Goal: Task Accomplishment & Management: Use online tool/utility

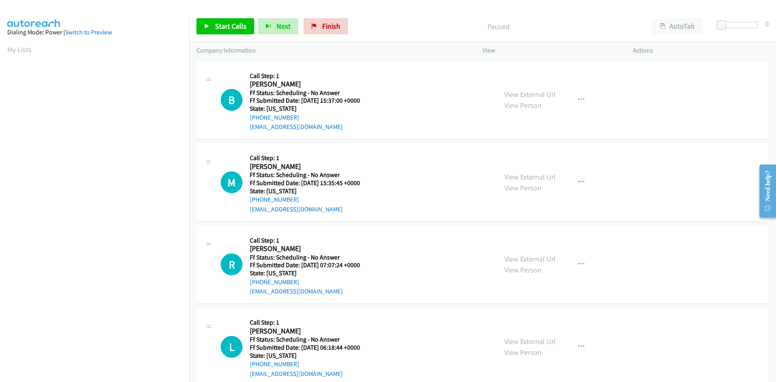
scroll to position [46, 0]
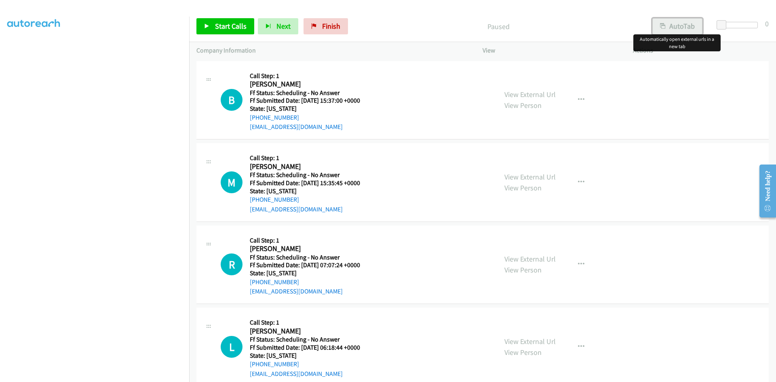
click at [687, 27] on button "AutoTab" at bounding box center [677, 26] width 50 height 16
click at [228, 24] on span "Start Calls" at bounding box center [231, 25] width 32 height 9
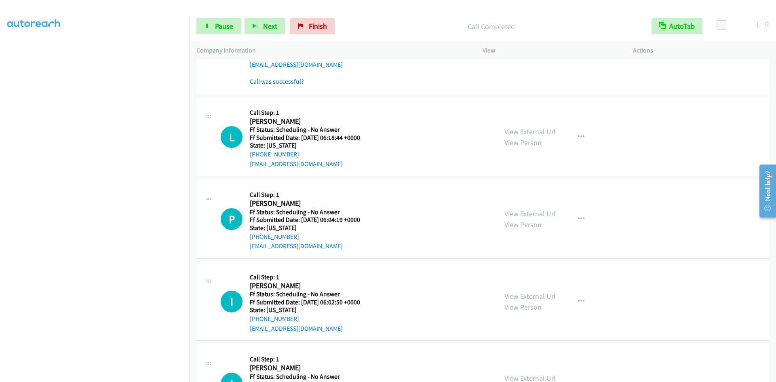
scroll to position [283, 0]
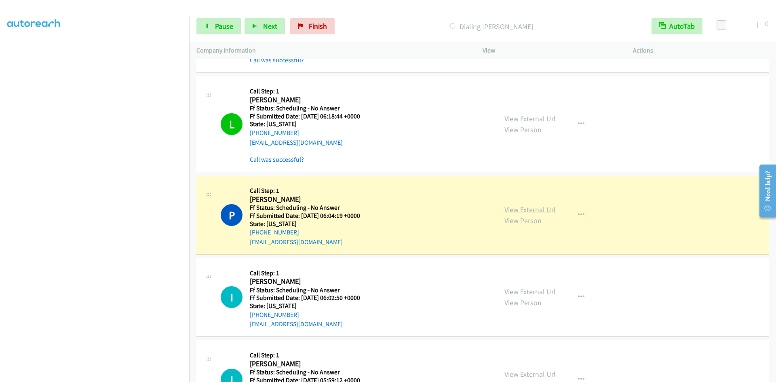
click at [536, 211] on link "View External Url" at bounding box center [529, 209] width 51 height 9
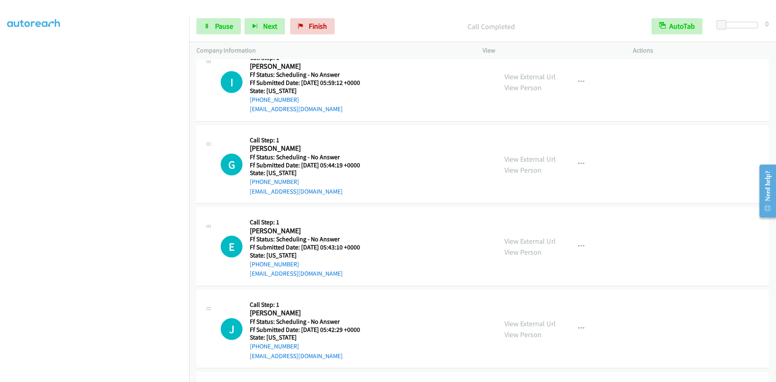
scroll to position [606, 0]
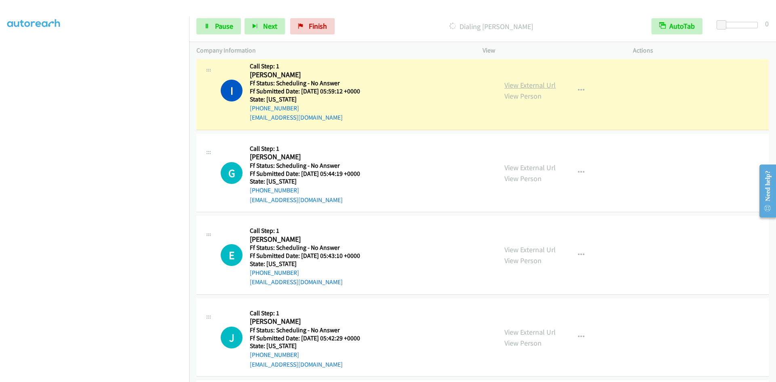
click at [520, 86] on link "View External Url" at bounding box center [529, 84] width 51 height 9
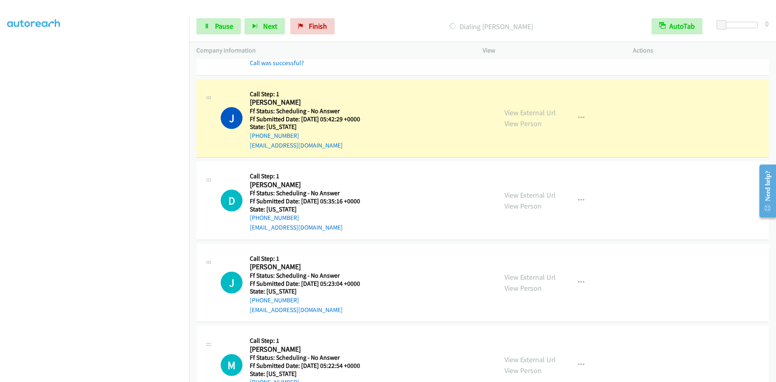
scroll to position [889, 0]
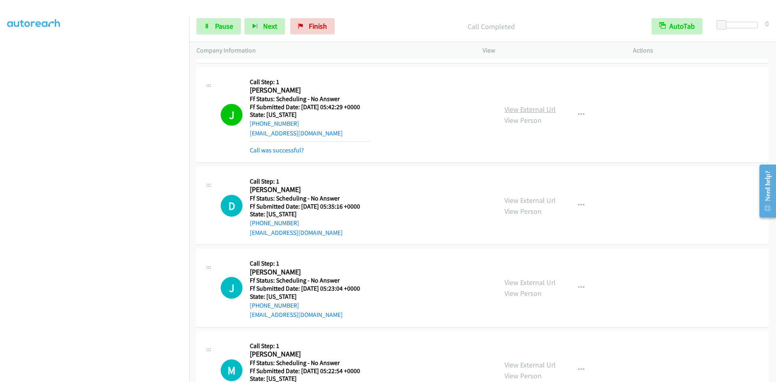
click at [547, 106] on link "View External Url" at bounding box center [529, 109] width 51 height 9
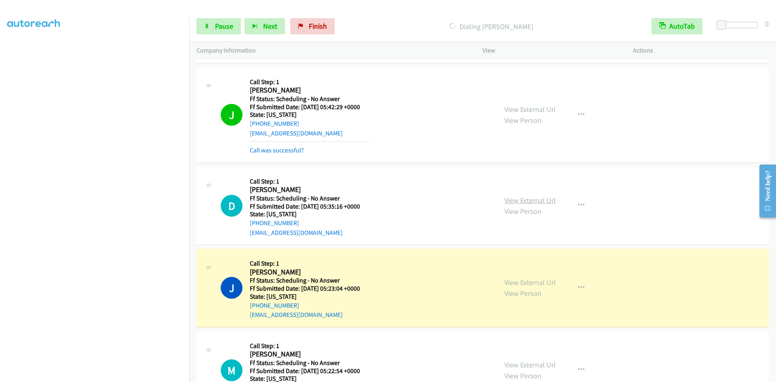
click at [517, 198] on link "View External Url" at bounding box center [529, 199] width 51 height 9
click at [579, 203] on icon "button" at bounding box center [581, 205] width 6 height 6
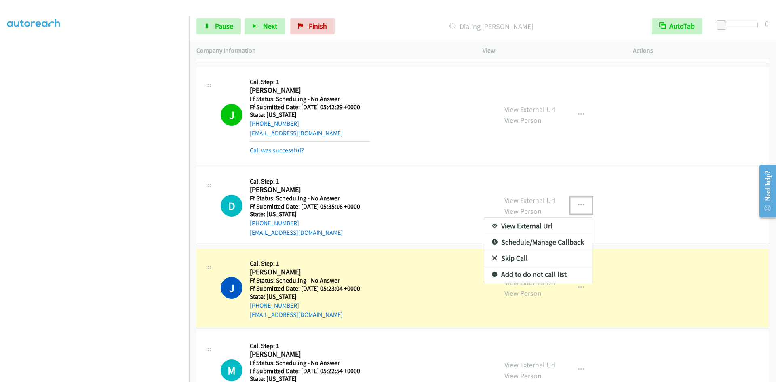
scroll to position [848, 0]
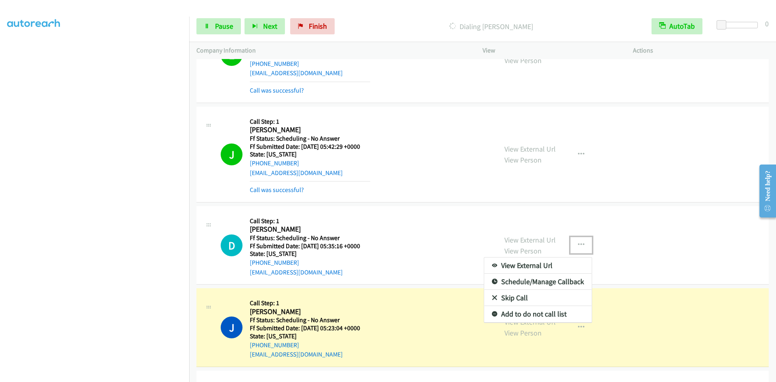
click at [511, 260] on div "View External Url Email Schedule/Manage Callback Skip Call Add to do not call l…" at bounding box center [537, 290] width 108 height 66
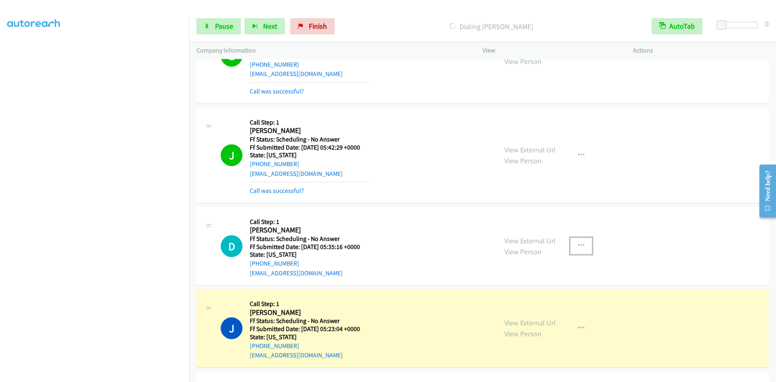
click at [578, 242] on icon "button" at bounding box center [581, 245] width 6 height 6
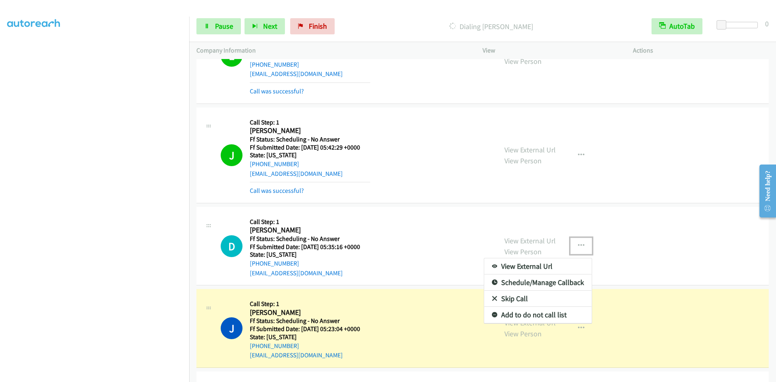
click at [513, 296] on link "Skip Call" at bounding box center [537, 298] width 107 height 16
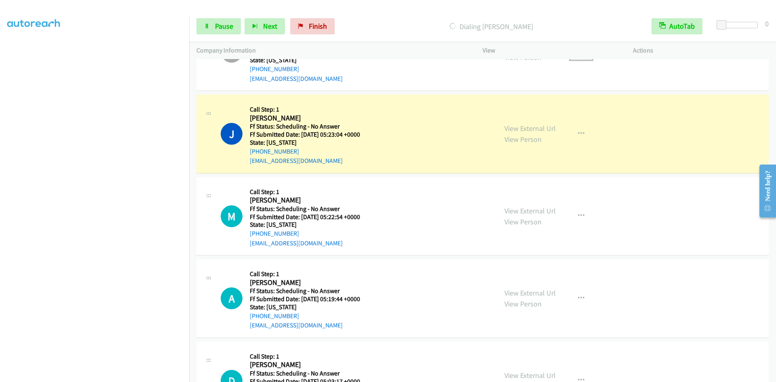
scroll to position [1010, 0]
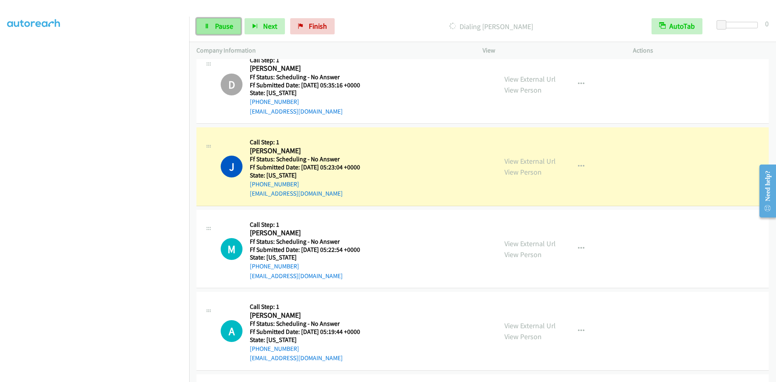
click at [226, 30] on link "Pause" at bounding box center [218, 26] width 44 height 16
click at [511, 163] on link "View External Url" at bounding box center [529, 160] width 51 height 9
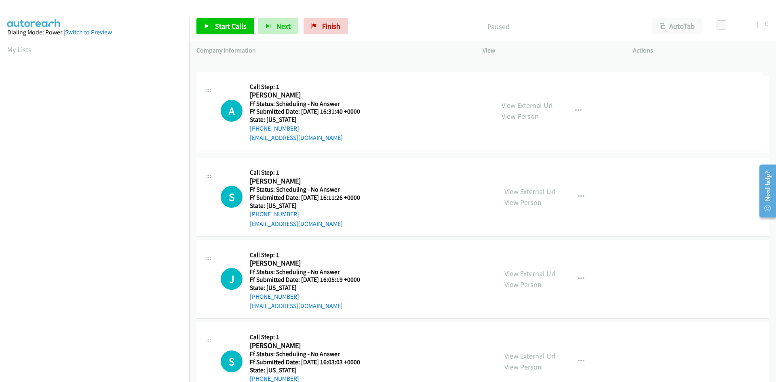
drag, startPoint x: 473, startPoint y: 91, endPoint x: 469, endPoint y: 91, distance: 4.5
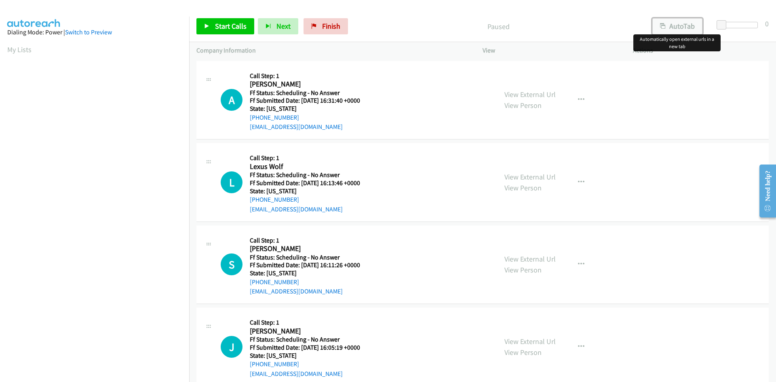
click at [668, 25] on button "AutoTab" at bounding box center [677, 26] width 50 height 16
click at [233, 26] on span "Start Calls" at bounding box center [231, 25] width 32 height 9
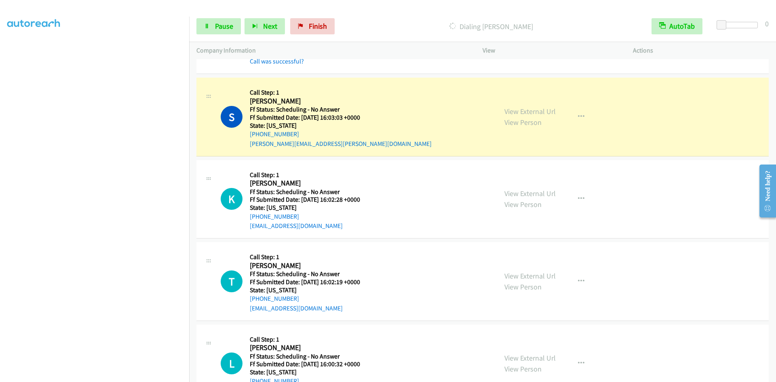
scroll to position [421, 0]
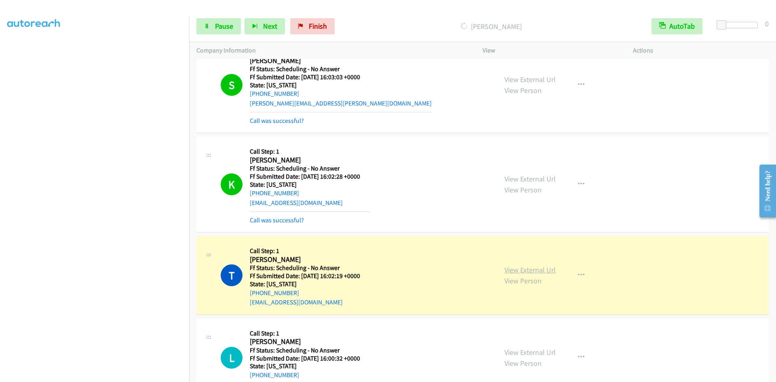
click at [515, 269] on link "View External Url" at bounding box center [529, 269] width 51 height 9
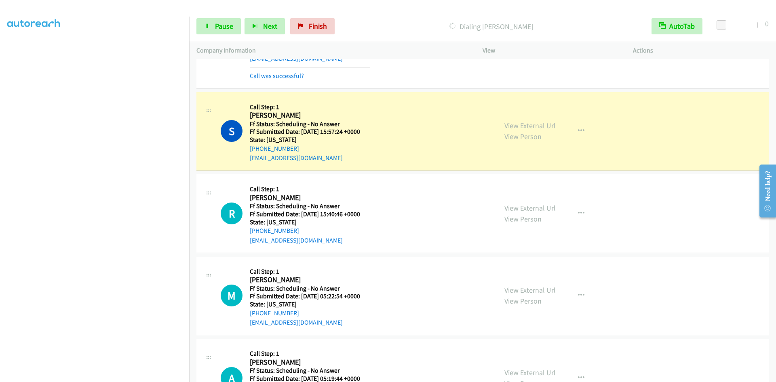
scroll to position [761, 0]
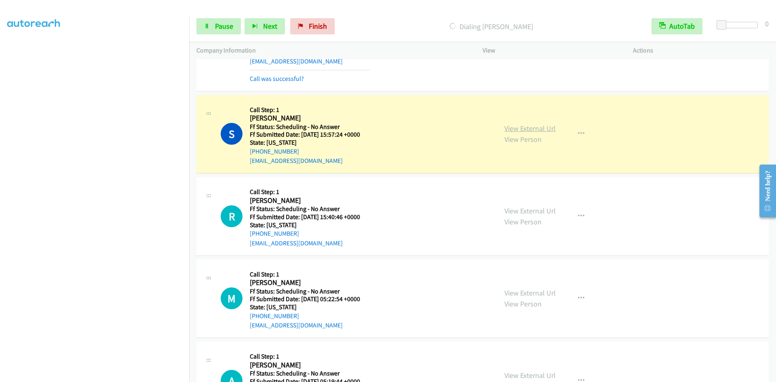
click at [551, 126] on link "View External Url" at bounding box center [529, 128] width 51 height 9
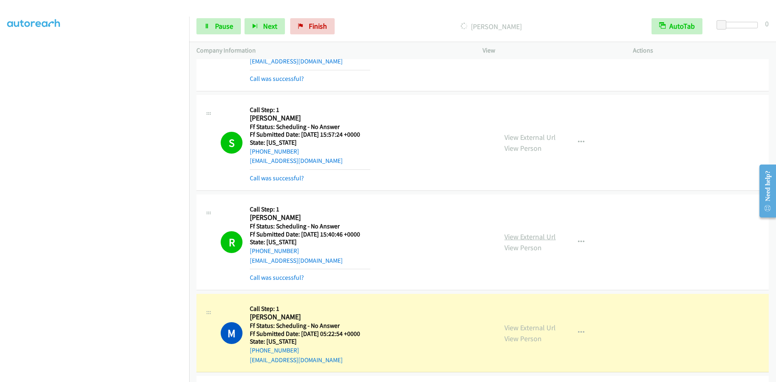
click at [528, 238] on link "View External Url" at bounding box center [529, 236] width 51 height 9
click at [521, 329] on link "View External Url" at bounding box center [529, 327] width 51 height 9
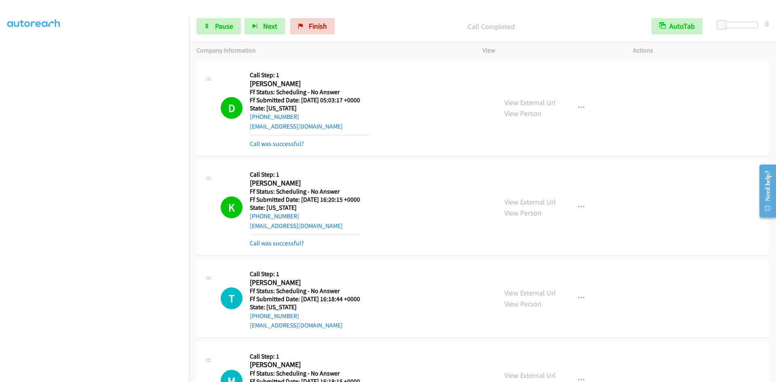
scroll to position [1206, 0]
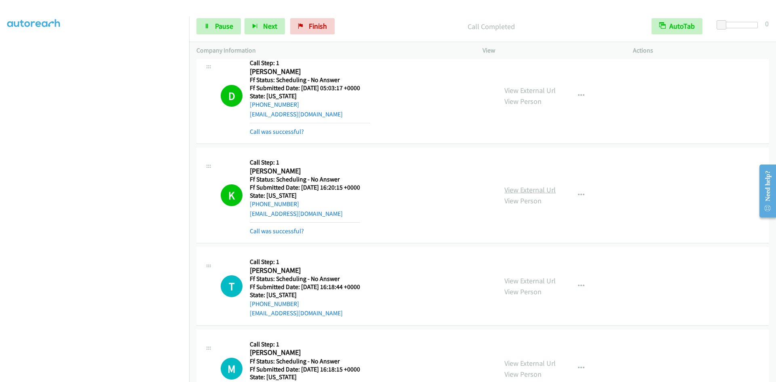
click at [532, 189] on link "View External Url" at bounding box center [529, 189] width 51 height 9
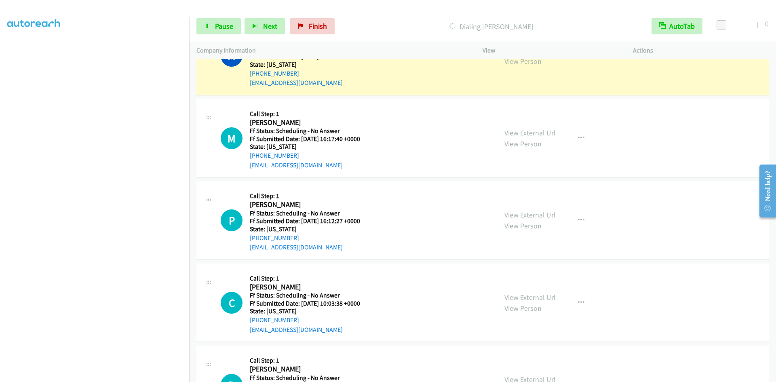
scroll to position [1569, 0]
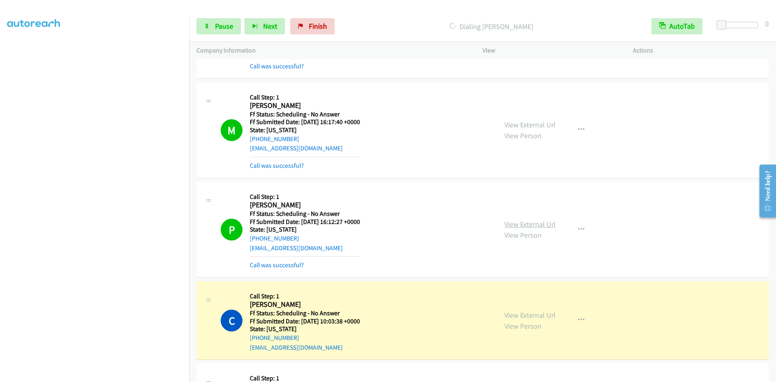
click at [517, 220] on link "View External Url" at bounding box center [529, 223] width 51 height 9
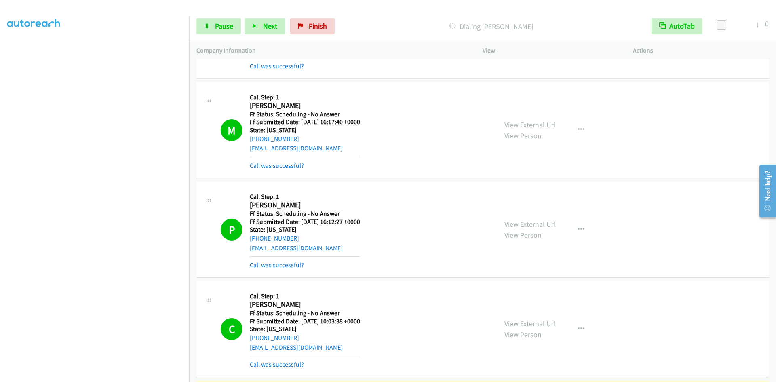
click at [219, 17] on div "Start Calls Pause Next Finish Dialing Doug Robson AutoTab AutoTab 0" at bounding box center [482, 26] width 586 height 31
click at [219, 23] on span "Pause" at bounding box center [224, 25] width 18 height 9
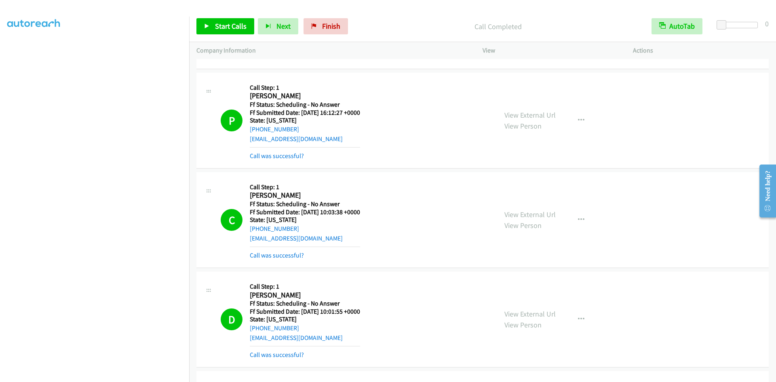
scroll to position [1690, 0]
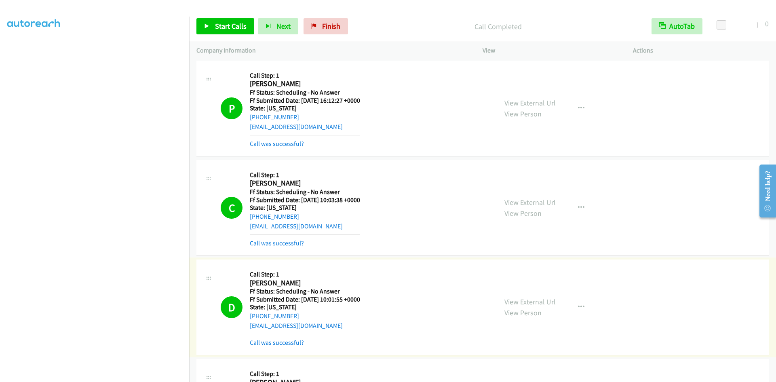
click at [291, 343] on link "Call was successful?" at bounding box center [277, 342] width 54 height 8
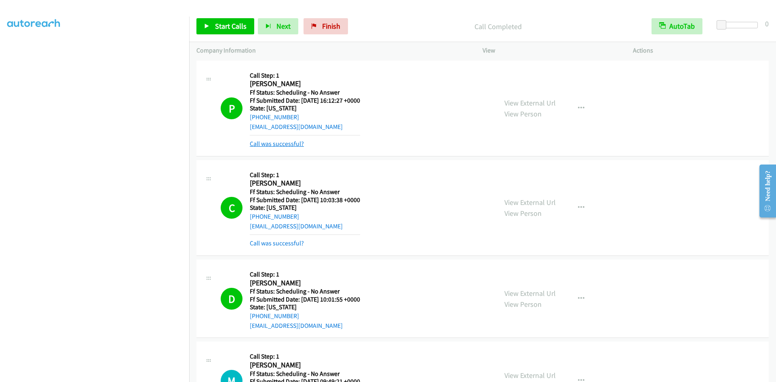
click at [299, 143] on link "Call was successful?" at bounding box center [277, 144] width 54 height 8
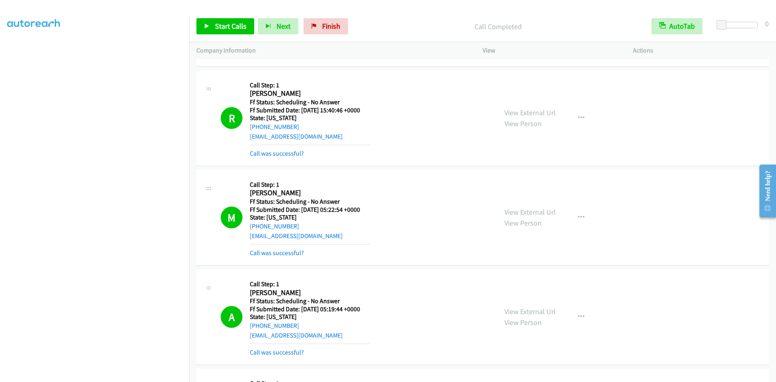
scroll to position [883, 0]
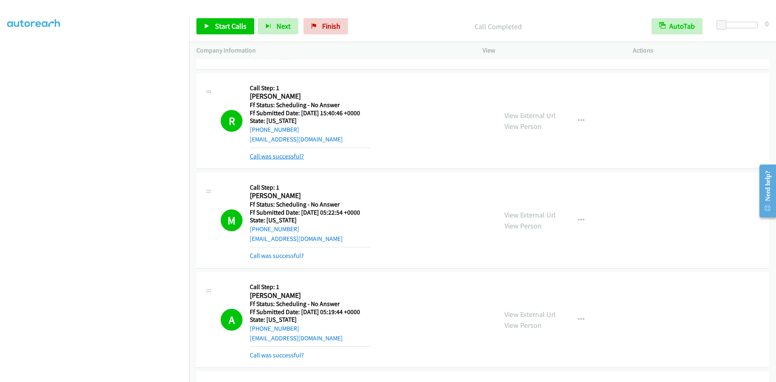
click at [285, 156] on link "Call was successful?" at bounding box center [277, 156] width 54 height 8
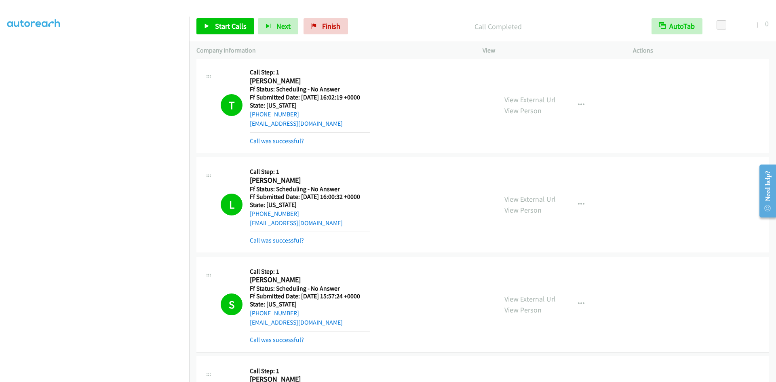
scroll to position [559, 0]
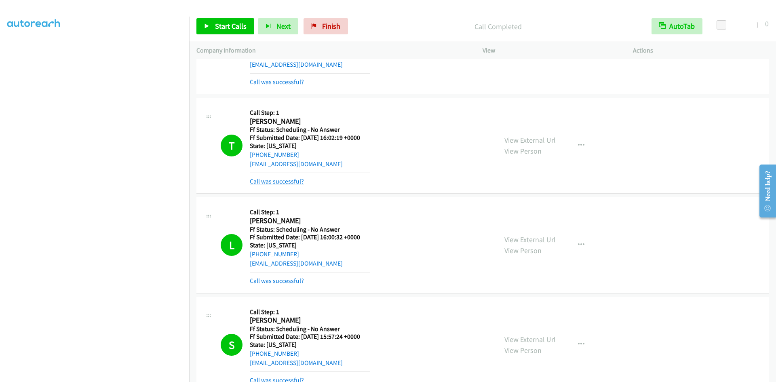
click at [292, 181] on link "Call was successful?" at bounding box center [277, 181] width 54 height 8
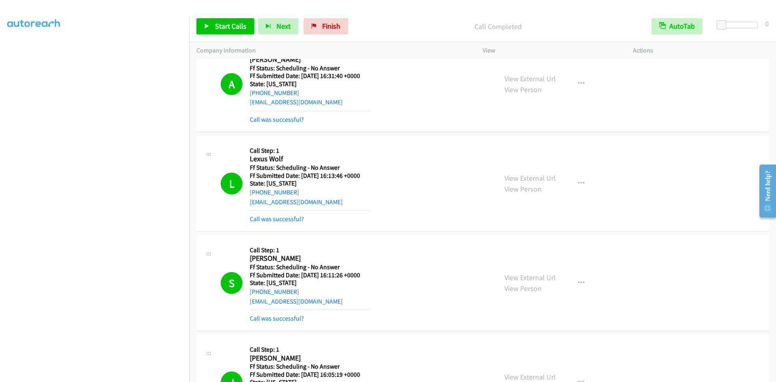
scroll to position [0, 0]
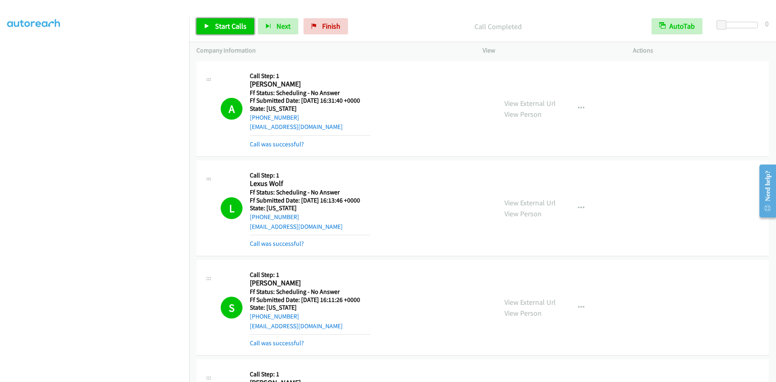
click at [240, 29] on span "Start Calls" at bounding box center [231, 25] width 32 height 9
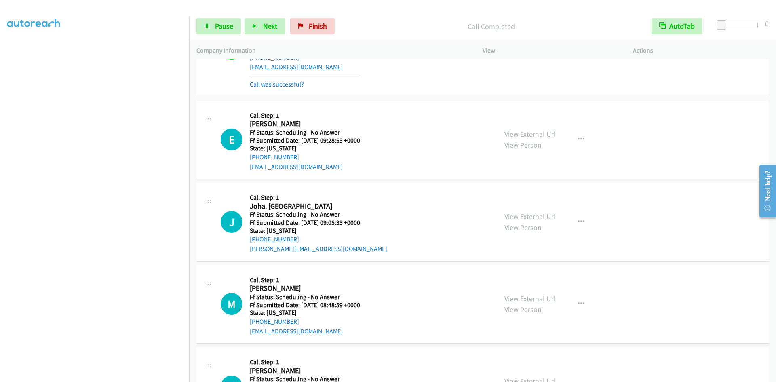
scroll to position [2020, 0]
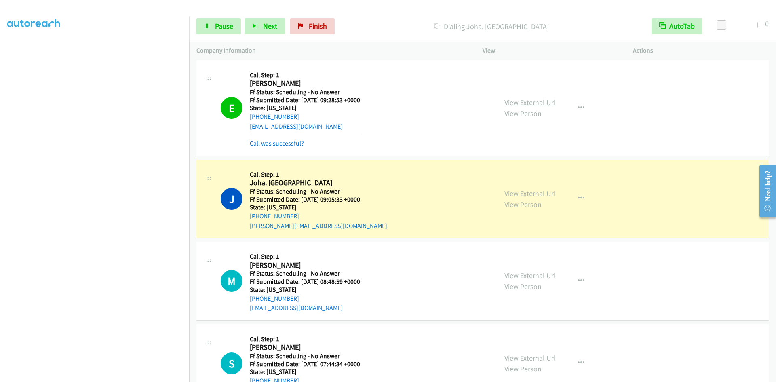
click at [532, 100] on link "View External Url" at bounding box center [529, 102] width 51 height 9
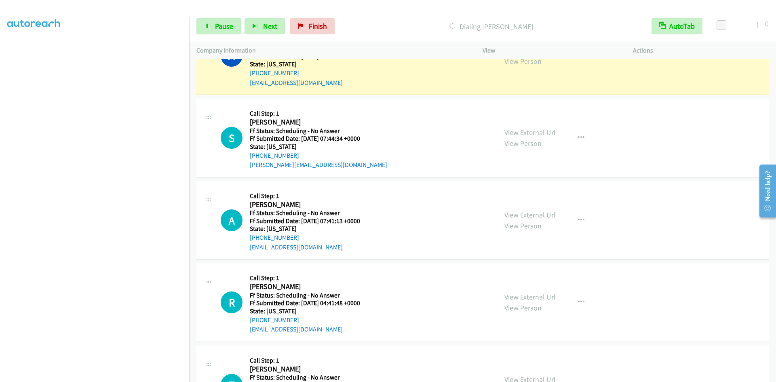
scroll to position [2270, 0]
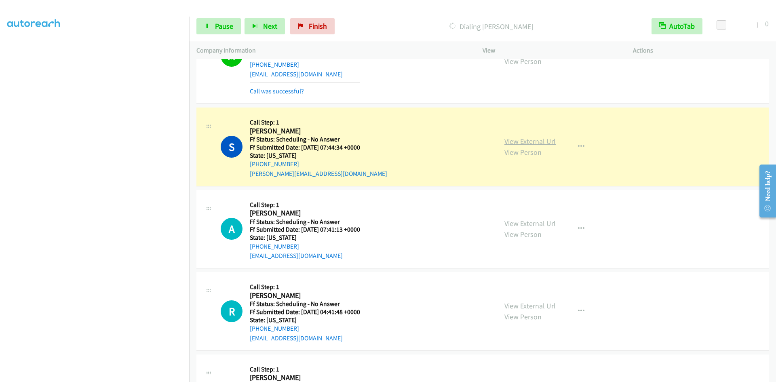
click at [513, 140] on link "View External Url" at bounding box center [529, 141] width 51 height 9
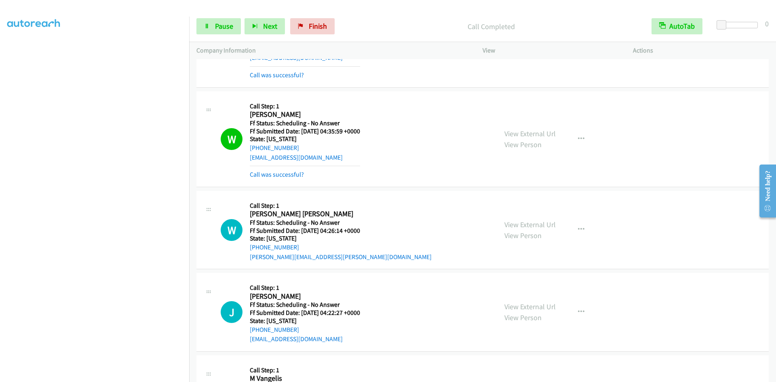
scroll to position [2796, 0]
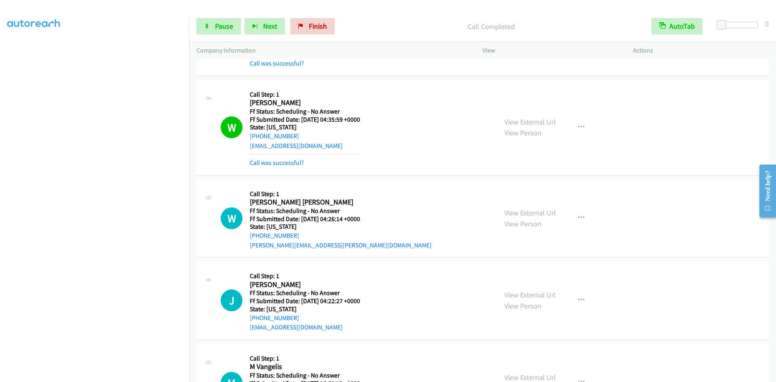
click at [524, 122] on link "View External Url" at bounding box center [529, 121] width 51 height 9
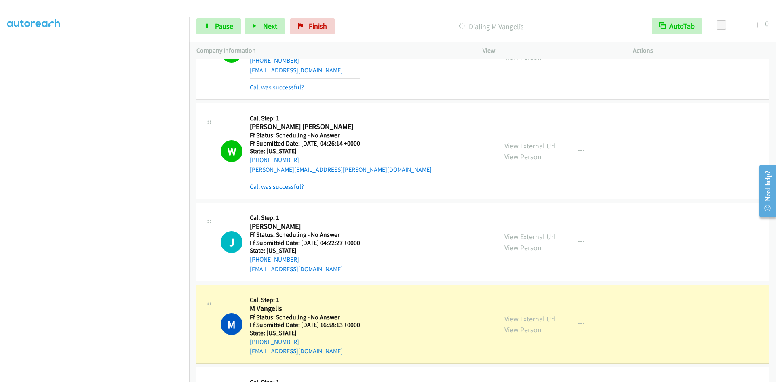
scroll to position [2876, 0]
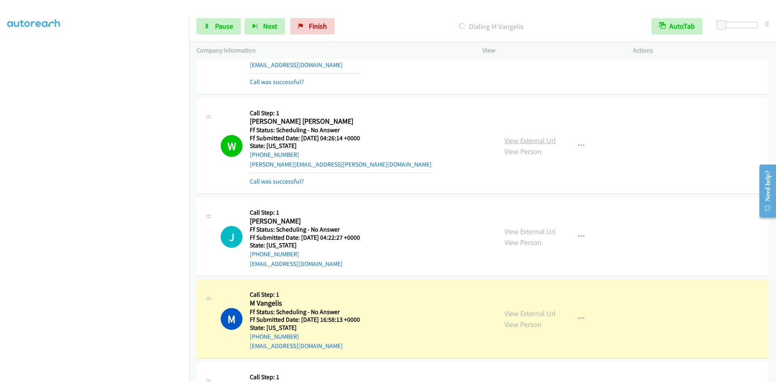
click at [524, 139] on link "View External Url" at bounding box center [529, 140] width 51 height 9
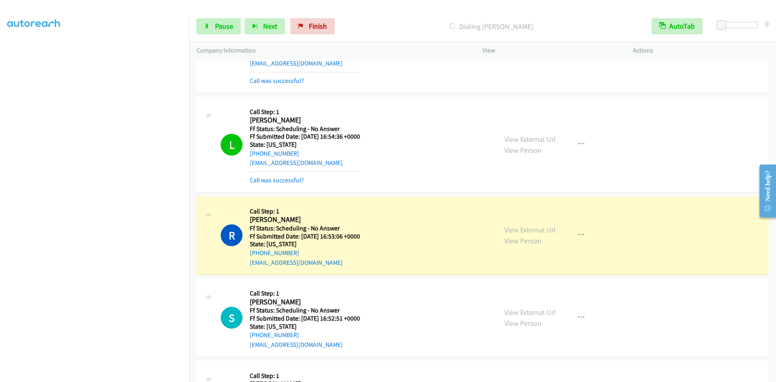
scroll to position [3159, 0]
click at [511, 229] on link "View External Url" at bounding box center [529, 229] width 51 height 9
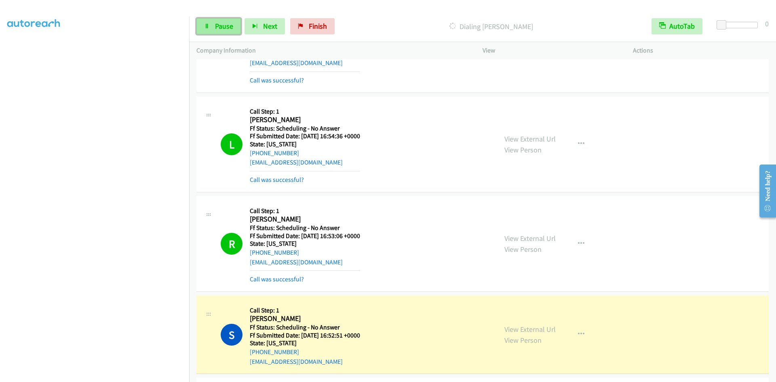
click at [206, 31] on link "Pause" at bounding box center [218, 26] width 44 height 16
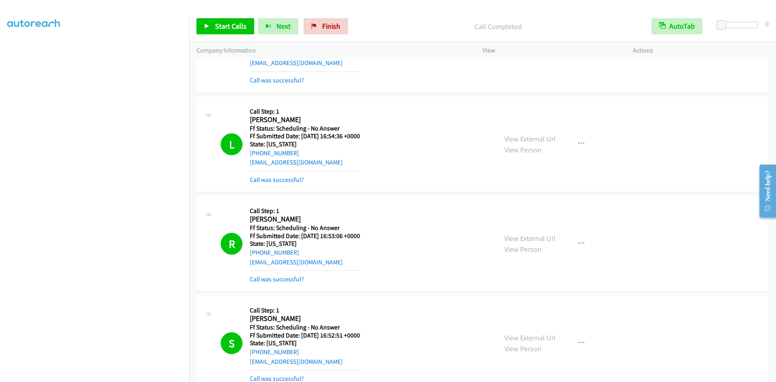
scroll to position [3280, 0]
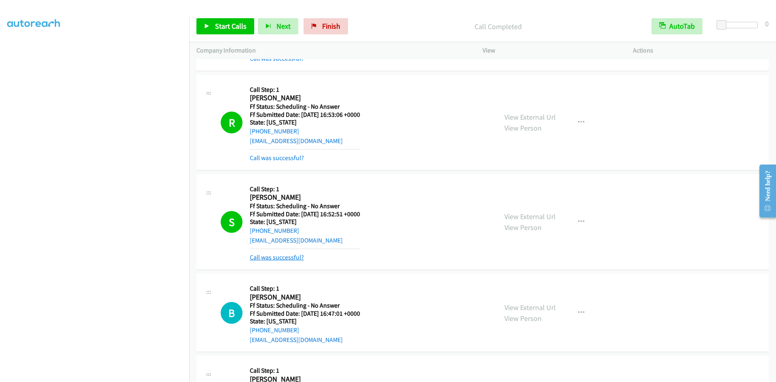
click at [291, 257] on link "Call was successful?" at bounding box center [277, 257] width 54 height 8
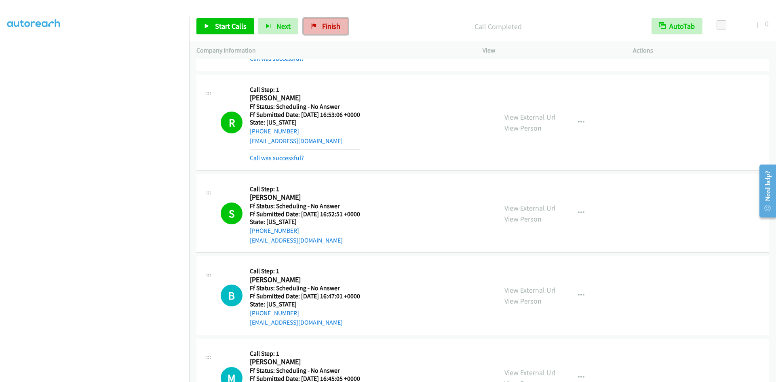
click at [331, 27] on span "Finish" at bounding box center [331, 25] width 18 height 9
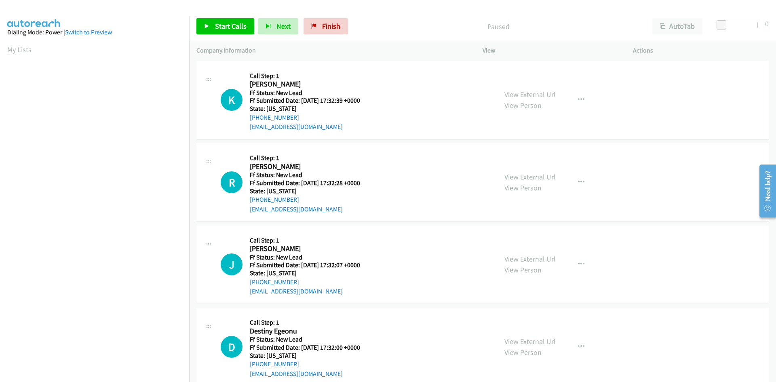
scroll to position [46, 0]
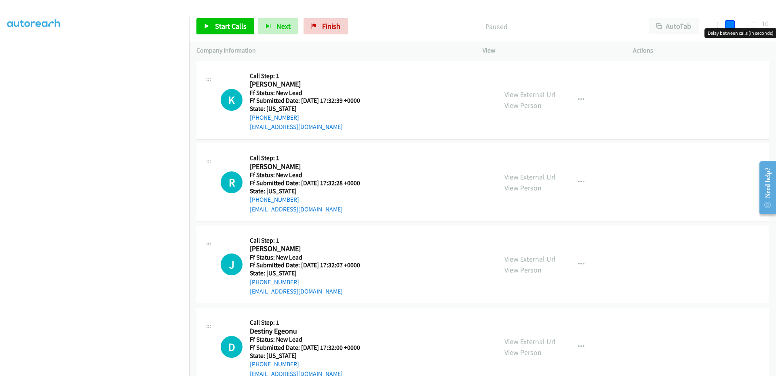
drag, startPoint x: 721, startPoint y: 26, endPoint x: 732, endPoint y: 27, distance: 11.3
click at [732, 27] on span at bounding box center [730, 25] width 10 height 10
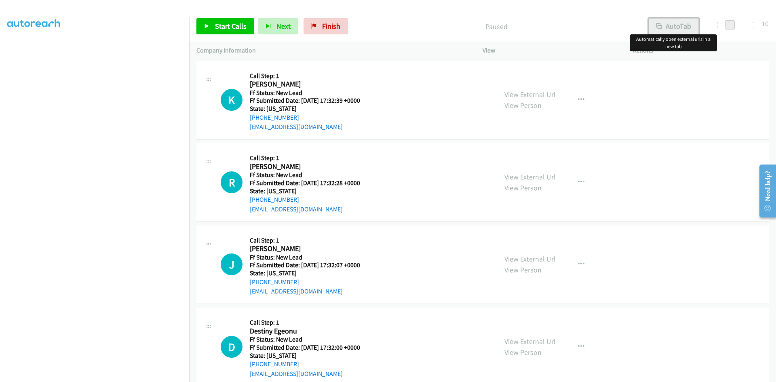
click at [673, 27] on button "AutoTab" at bounding box center [673, 26] width 50 height 16
click at [235, 29] on span "Start Calls" at bounding box center [231, 25] width 32 height 9
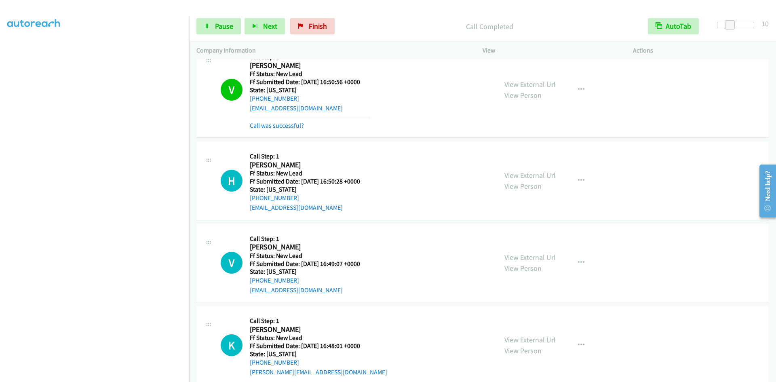
scroll to position [431, 0]
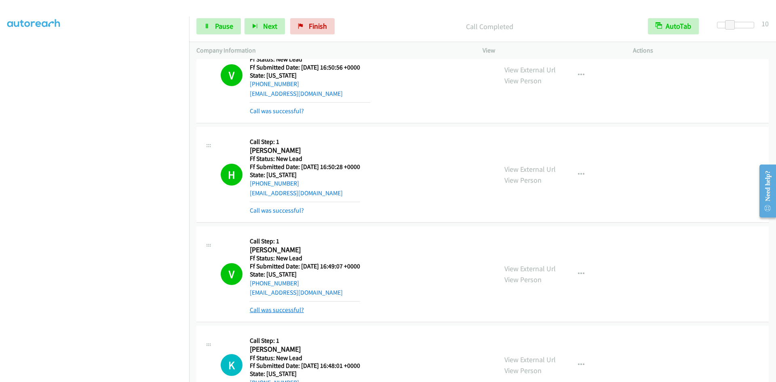
click at [294, 313] on link "Call was successful?" at bounding box center [277, 310] width 54 height 8
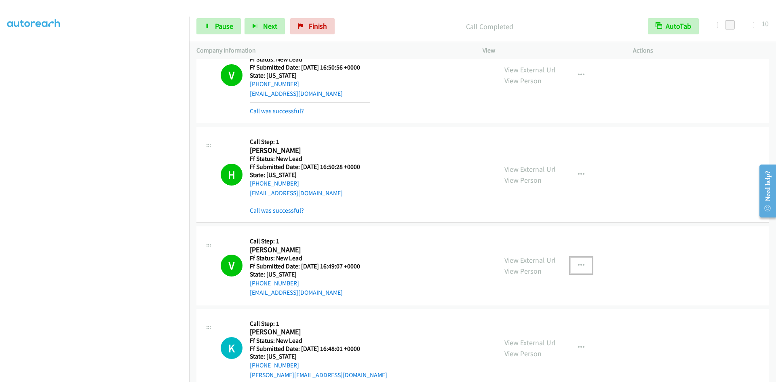
click at [578, 263] on icon "button" at bounding box center [581, 265] width 6 height 6
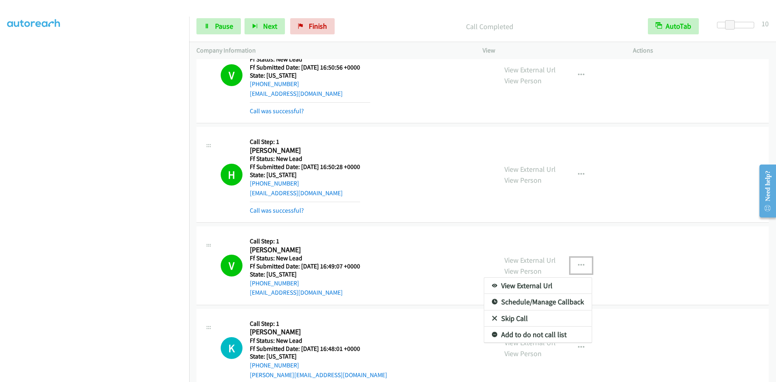
click at [223, 29] on div at bounding box center [388, 191] width 776 height 382
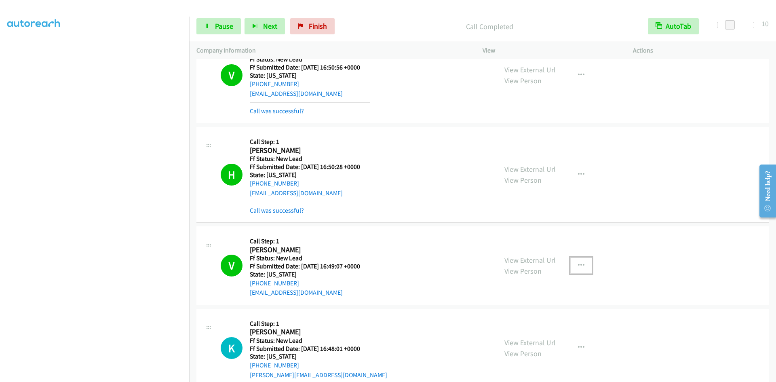
click at [578, 264] on icon "button" at bounding box center [581, 265] width 6 height 6
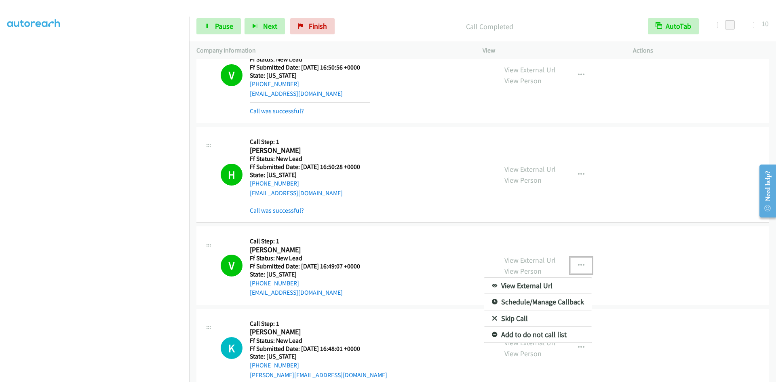
click at [560, 333] on link "Add to do not call list" at bounding box center [537, 334] width 107 height 16
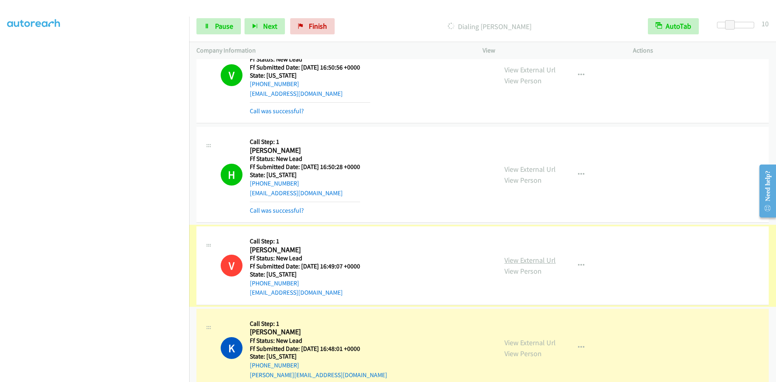
click at [505, 260] on link "View External Url" at bounding box center [529, 259] width 51 height 9
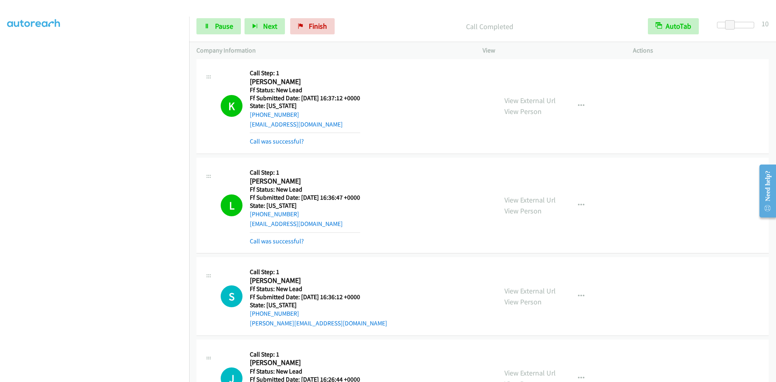
scroll to position [816, 0]
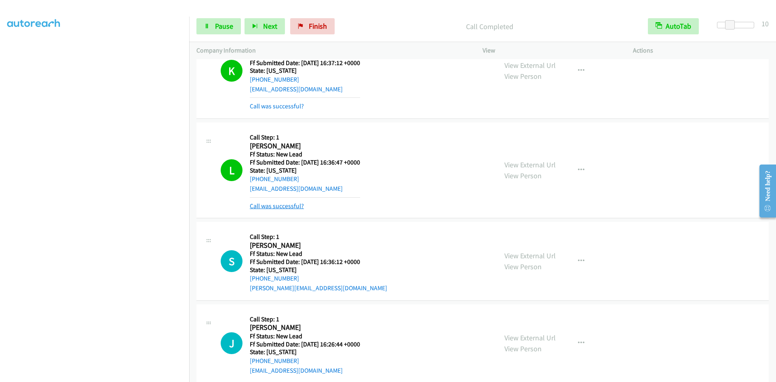
click at [291, 204] on link "Call was successful?" at bounding box center [277, 206] width 54 height 8
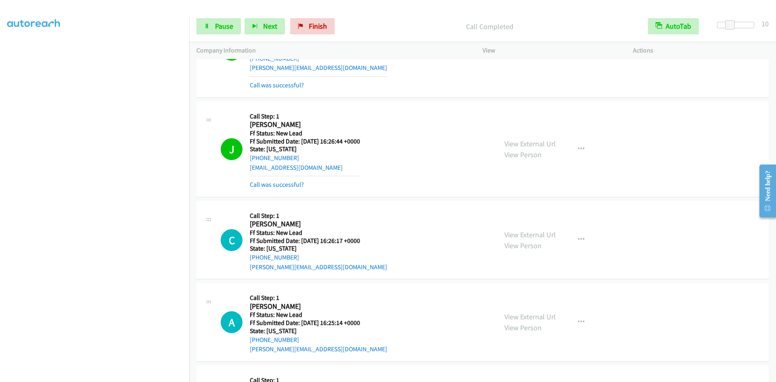
scroll to position [1018, 0]
click at [279, 187] on link "Call was successful?" at bounding box center [277, 185] width 54 height 8
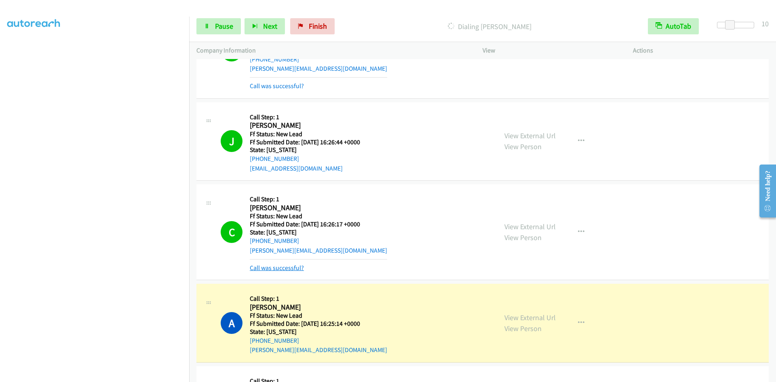
click at [286, 265] on link "Call was successful?" at bounding box center [277, 268] width 54 height 8
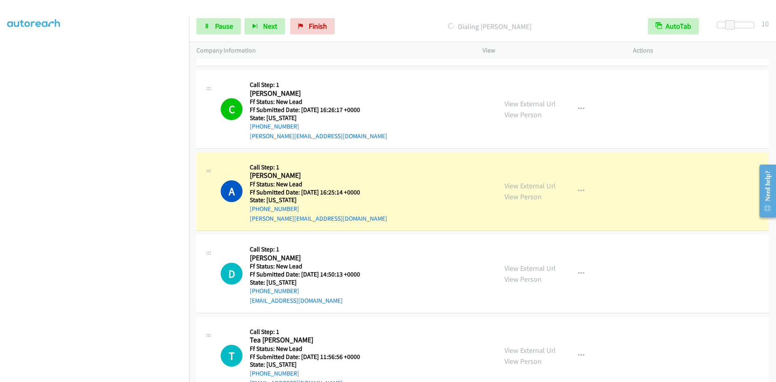
scroll to position [1139, 0]
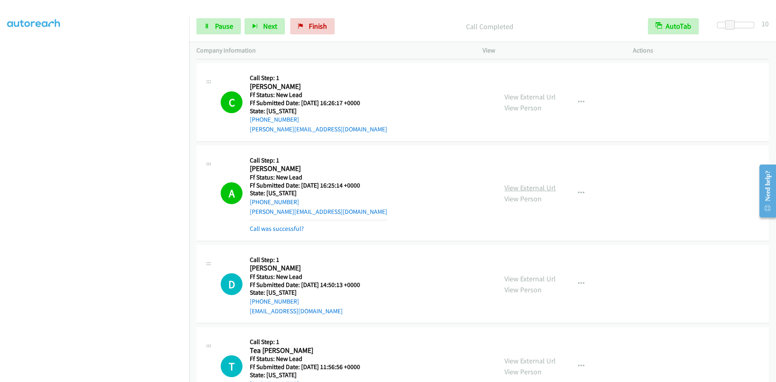
click at [516, 189] on link "View External Url" at bounding box center [529, 187] width 51 height 9
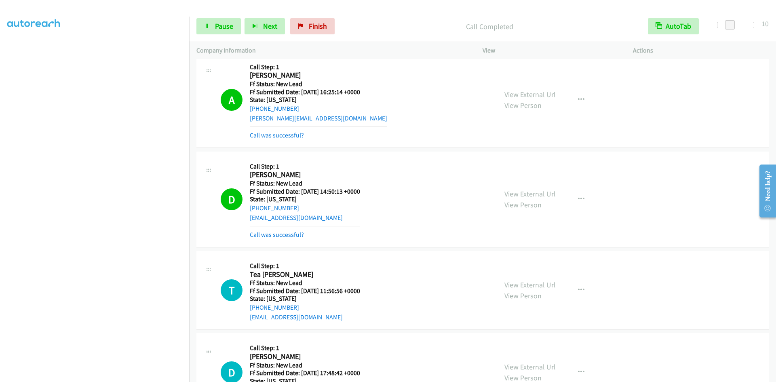
scroll to position [1260, 0]
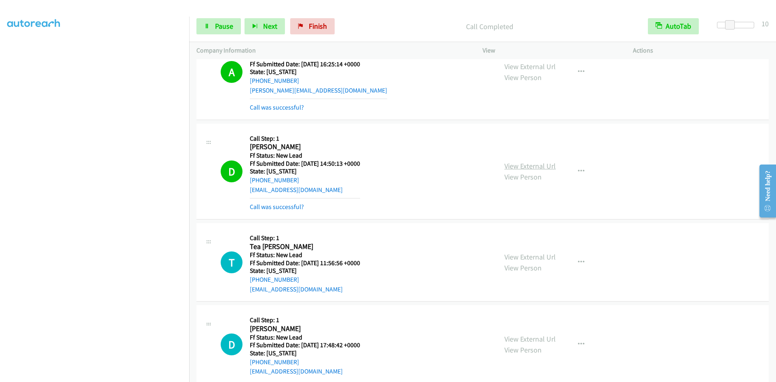
click at [521, 163] on link "View External Url" at bounding box center [529, 165] width 51 height 9
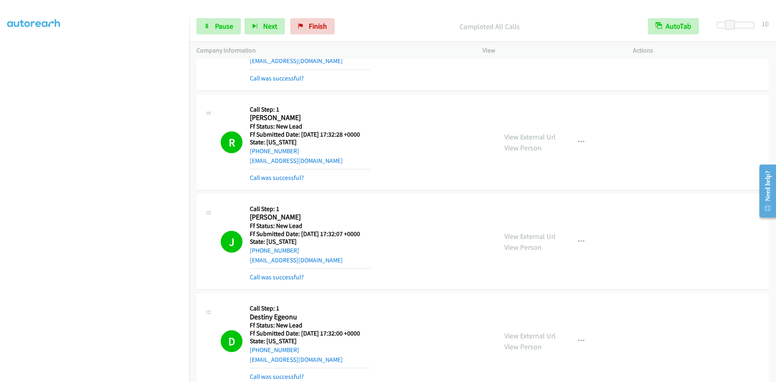
scroll to position [0, 0]
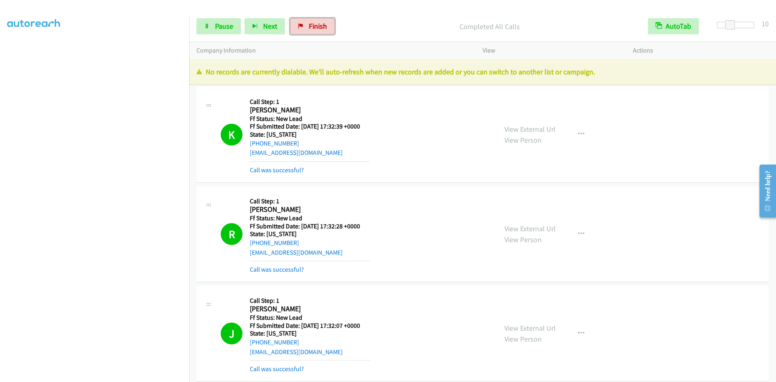
drag, startPoint x: 317, startPoint y: 25, endPoint x: 430, endPoint y: 38, distance: 113.4
click at [317, 25] on span "Finish" at bounding box center [318, 25] width 18 height 9
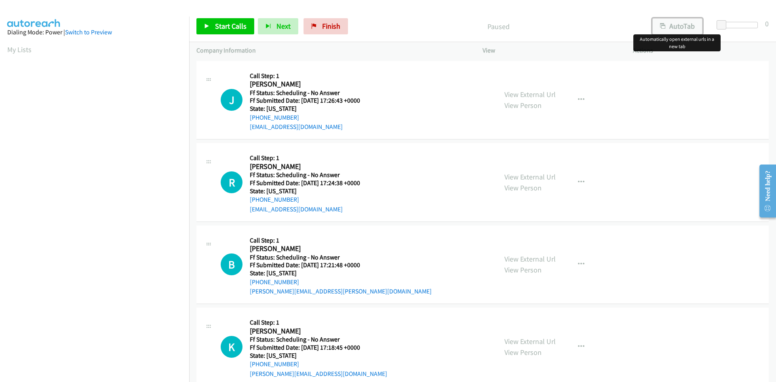
click at [691, 27] on button "AutoTab" at bounding box center [677, 26] width 50 height 16
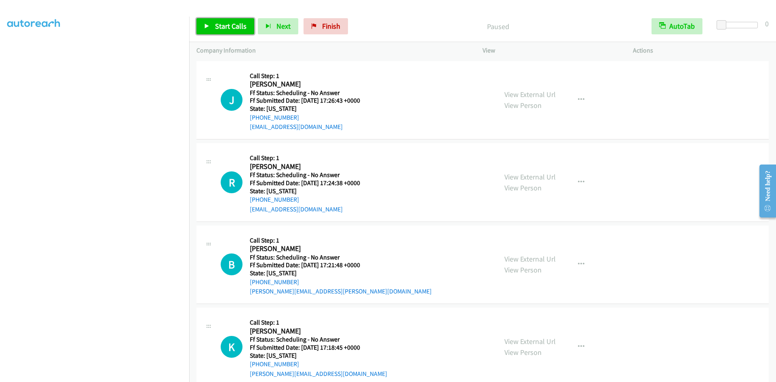
click at [232, 27] on span "Start Calls" at bounding box center [231, 25] width 32 height 9
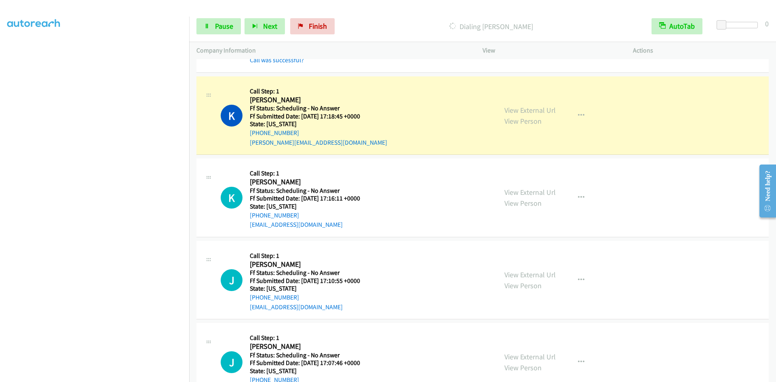
scroll to position [323, 0]
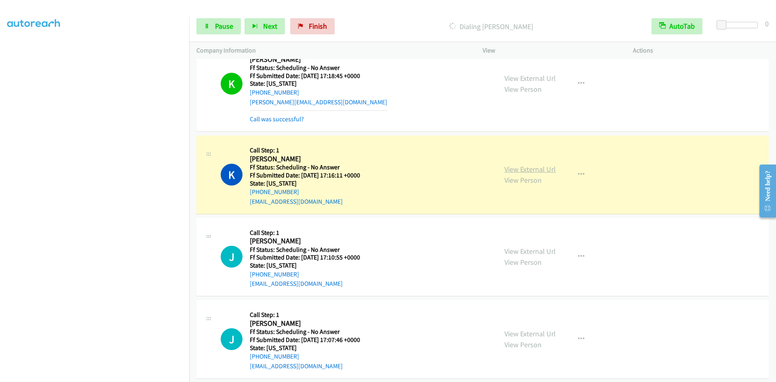
click at [509, 167] on link "View External Url" at bounding box center [529, 168] width 51 height 9
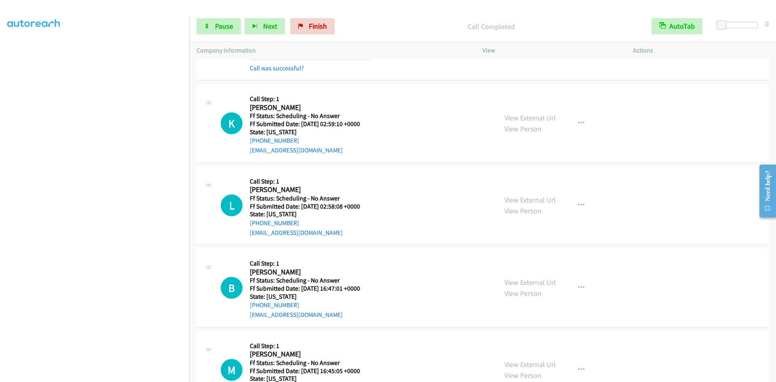
scroll to position [1310, 0]
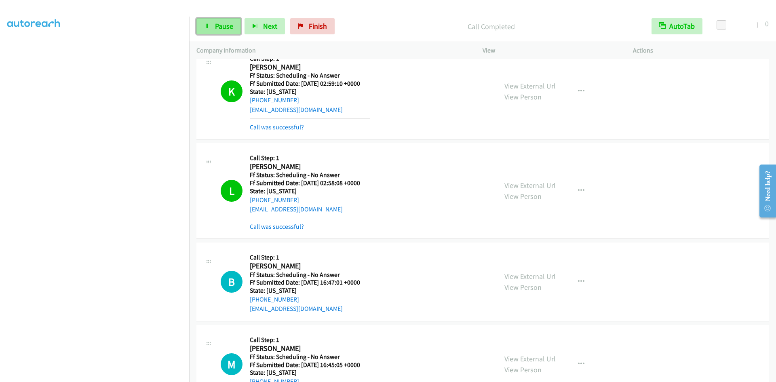
click at [227, 31] on link "Pause" at bounding box center [218, 26] width 44 height 16
click at [528, 184] on link "View External Url" at bounding box center [529, 185] width 51 height 9
click at [229, 29] on span "Start Calls" at bounding box center [231, 25] width 32 height 9
click at [286, 227] on link "Call was successful?" at bounding box center [277, 227] width 54 height 8
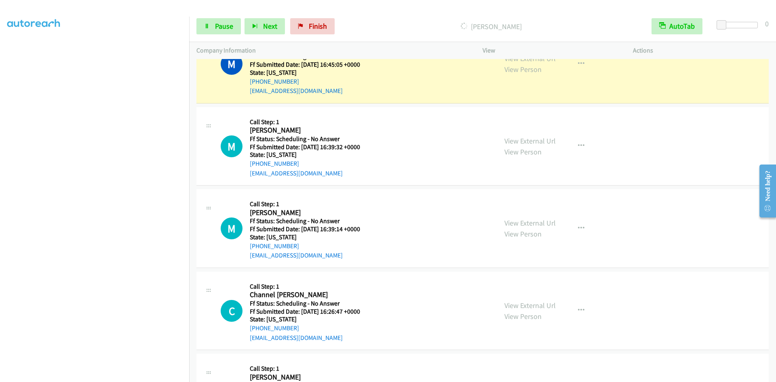
scroll to position [1552, 0]
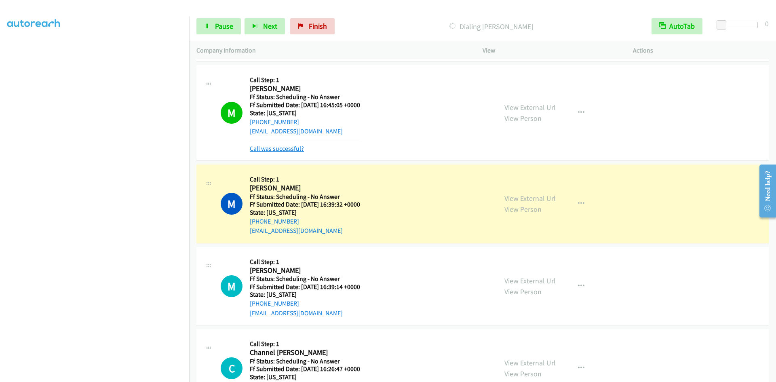
click at [296, 150] on link "Call was successful?" at bounding box center [277, 149] width 54 height 8
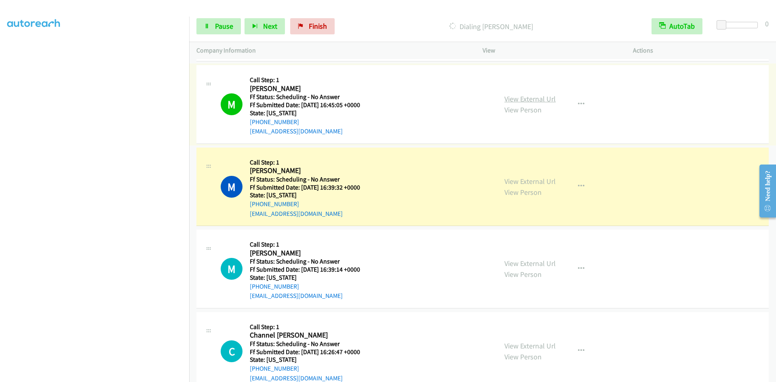
click at [511, 99] on link "View External Url" at bounding box center [529, 98] width 51 height 9
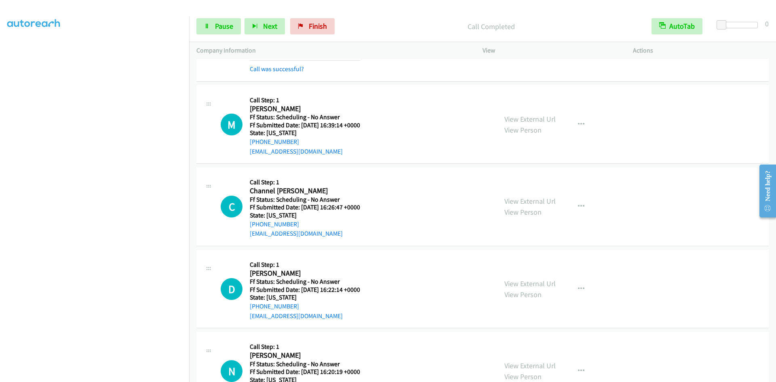
scroll to position [1754, 0]
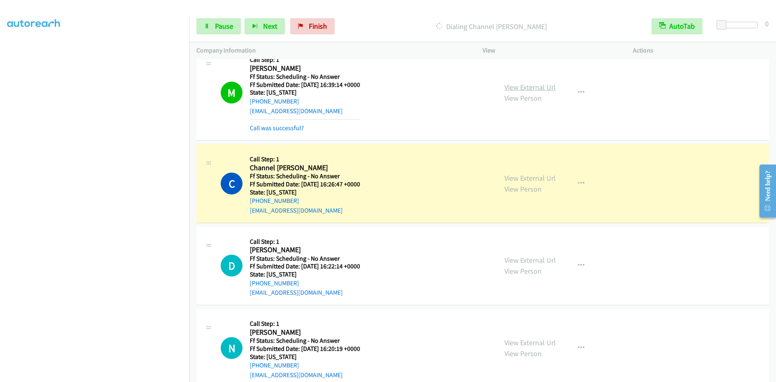
click at [530, 87] on link "View External Url" at bounding box center [529, 86] width 51 height 9
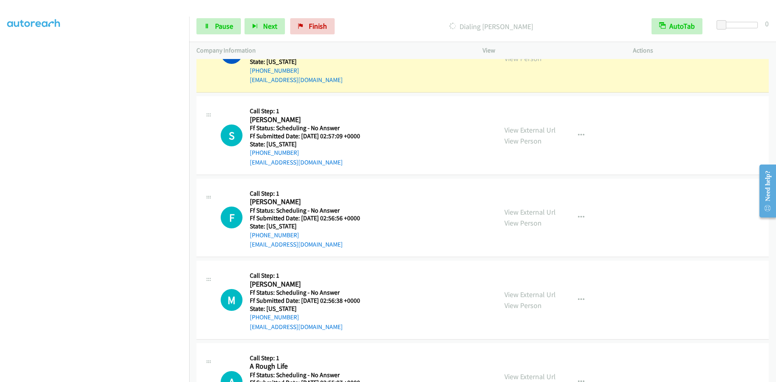
scroll to position [2296, 0]
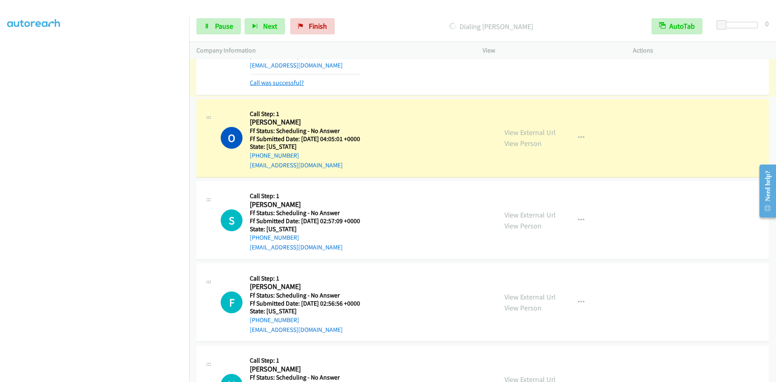
click at [295, 84] on link "Call was successful?" at bounding box center [277, 83] width 54 height 8
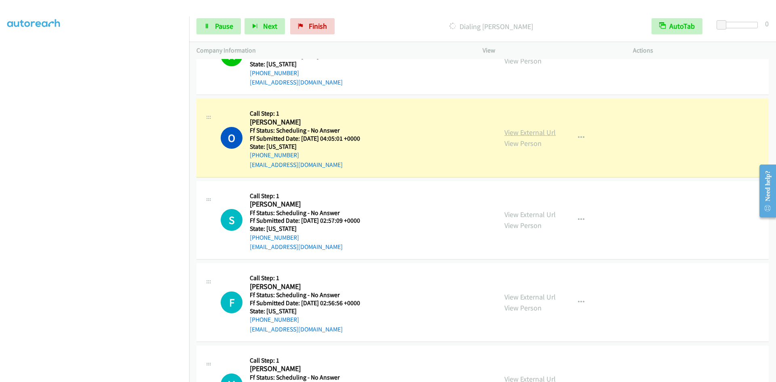
click at [548, 135] on link "View External Url" at bounding box center [529, 132] width 51 height 9
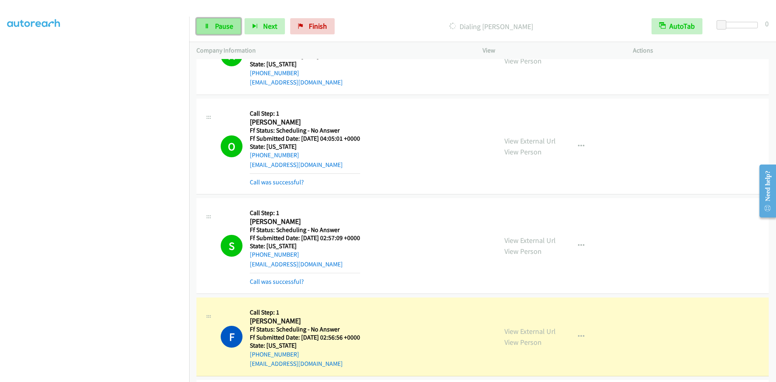
click at [206, 27] on icon at bounding box center [207, 27] width 6 height 6
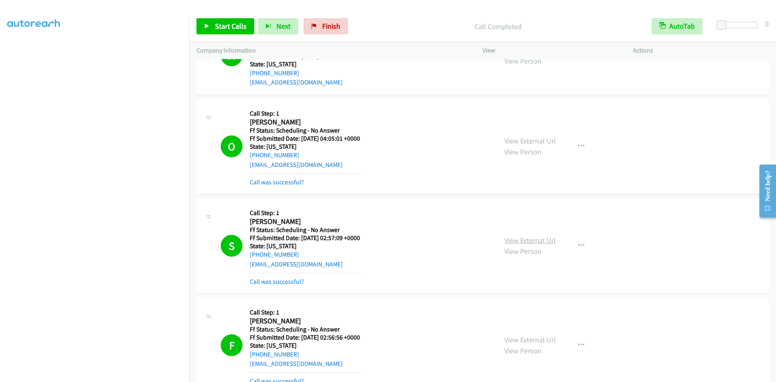
click at [526, 238] on link "View External Url" at bounding box center [529, 239] width 51 height 9
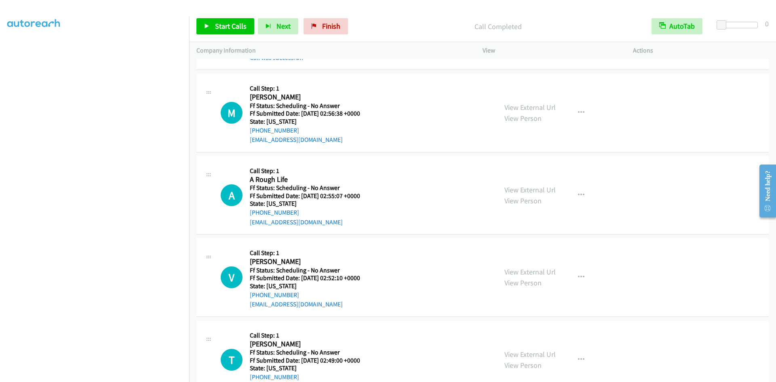
scroll to position [2643, 0]
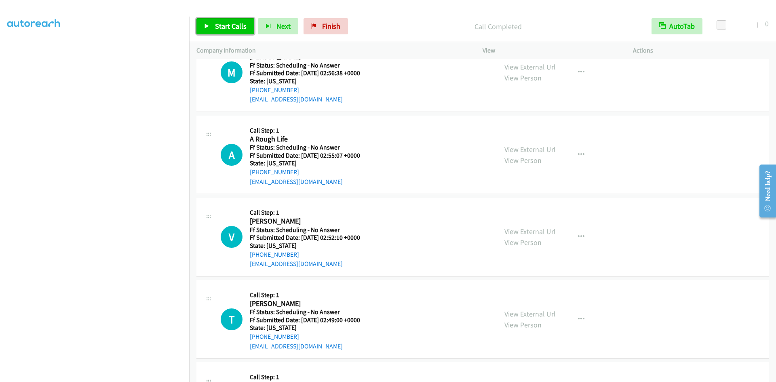
click at [215, 29] on span "Start Calls" at bounding box center [231, 25] width 32 height 9
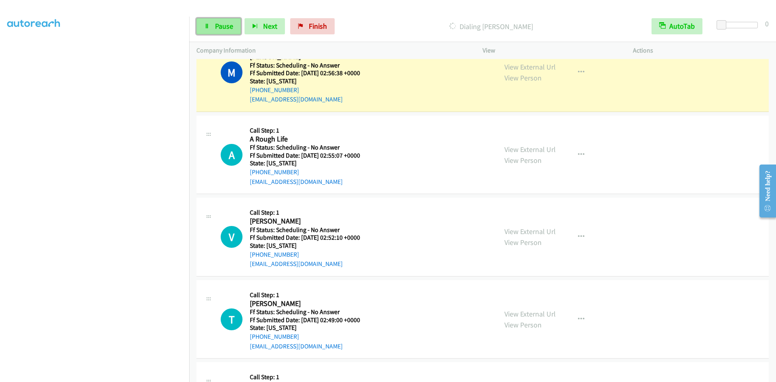
click at [233, 27] on link "Pause" at bounding box center [218, 26] width 44 height 16
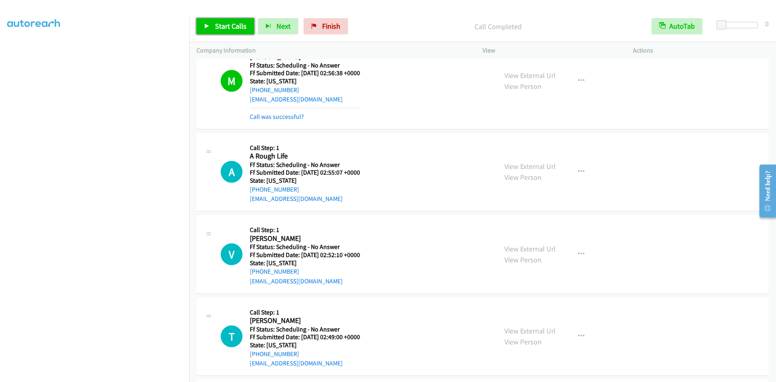
click at [232, 27] on span "Start Calls" at bounding box center [231, 25] width 32 height 9
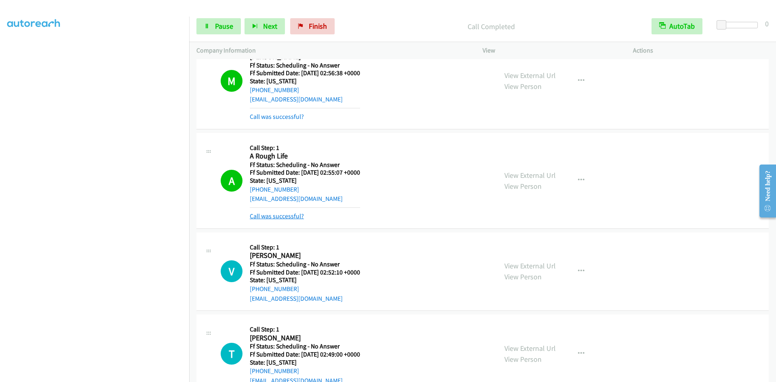
click at [284, 216] on link "Call was successful?" at bounding box center [277, 216] width 54 height 8
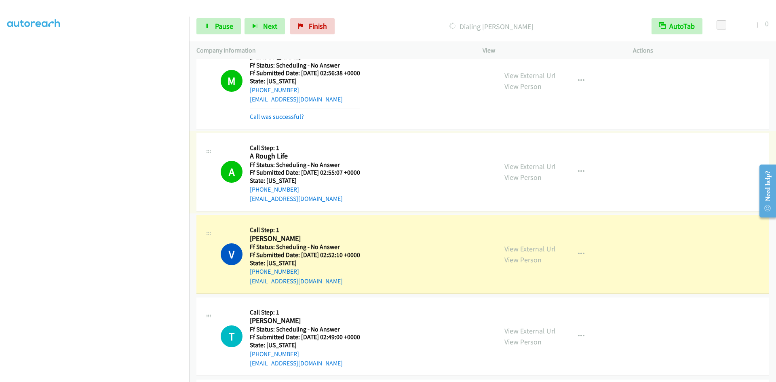
click at [545, 166] on link "View External Url" at bounding box center [529, 166] width 51 height 9
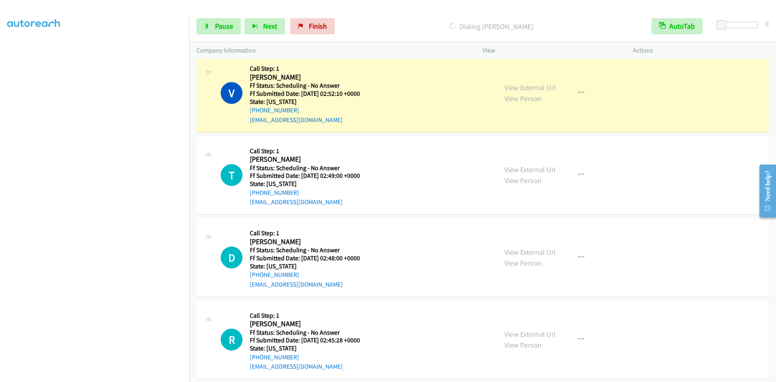
scroll to position [2804, 0]
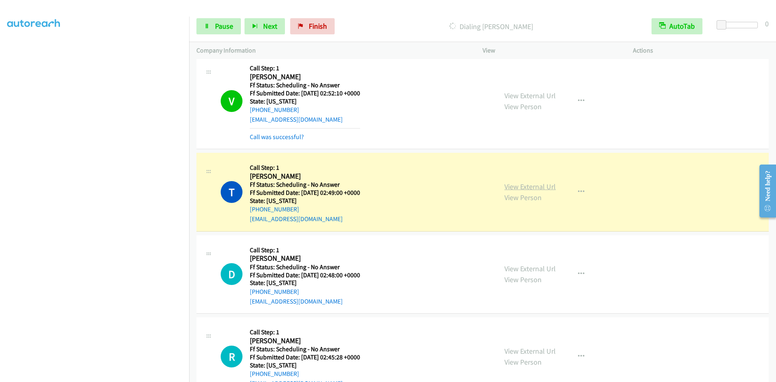
click at [523, 187] on link "View External Url" at bounding box center [529, 186] width 51 height 9
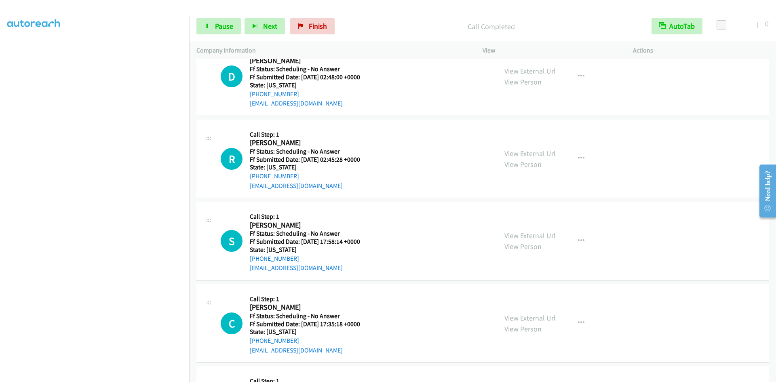
scroll to position [3023, 0]
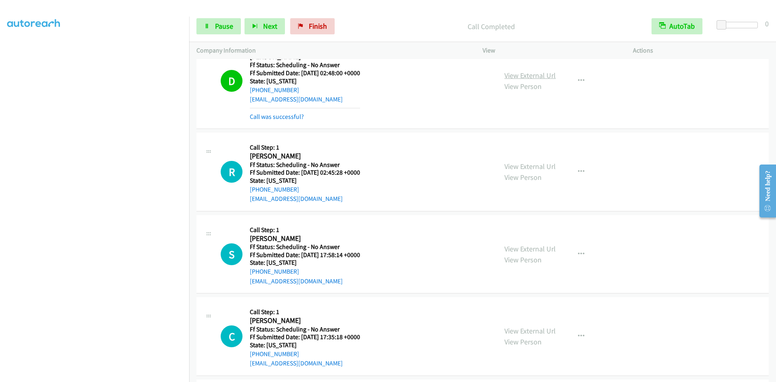
click at [517, 74] on link "View External Url" at bounding box center [529, 75] width 51 height 9
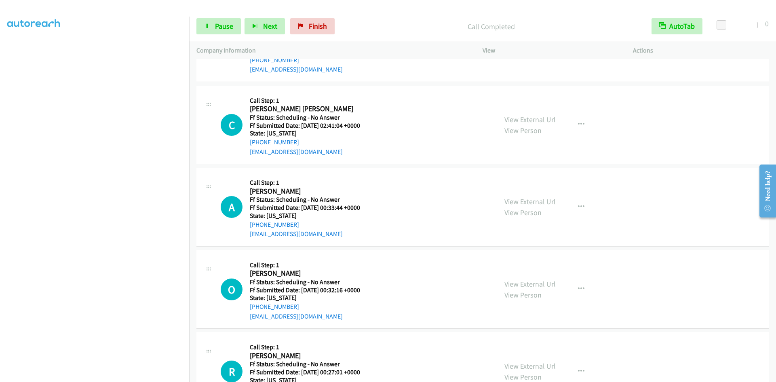
scroll to position [3808, 0]
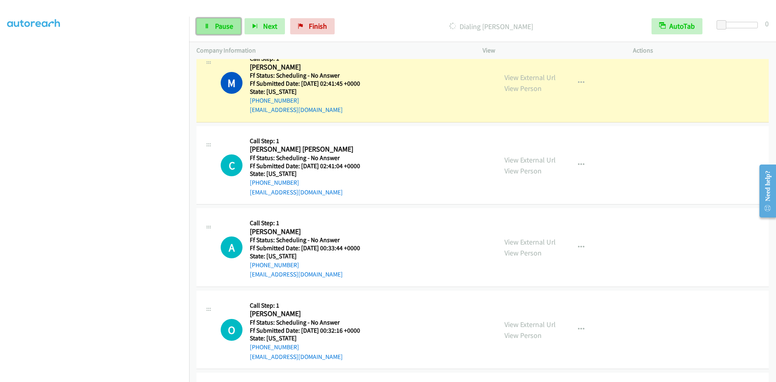
click at [233, 22] on link "Pause" at bounding box center [218, 26] width 44 height 16
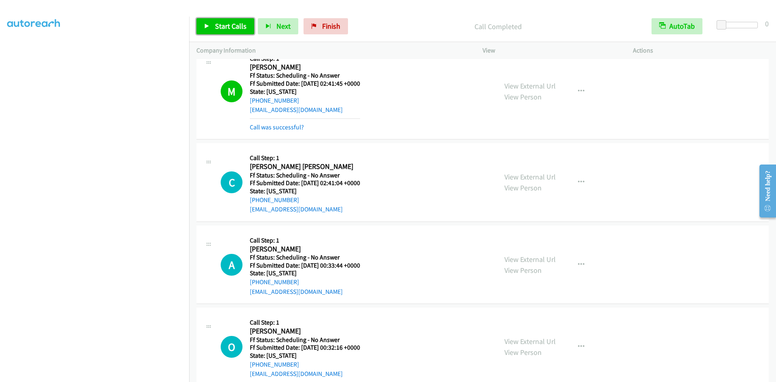
click at [221, 26] on span "Start Calls" at bounding box center [231, 25] width 32 height 9
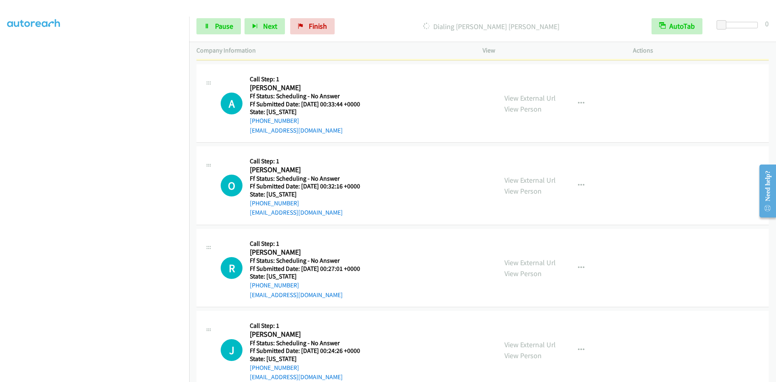
scroll to position [3970, 0]
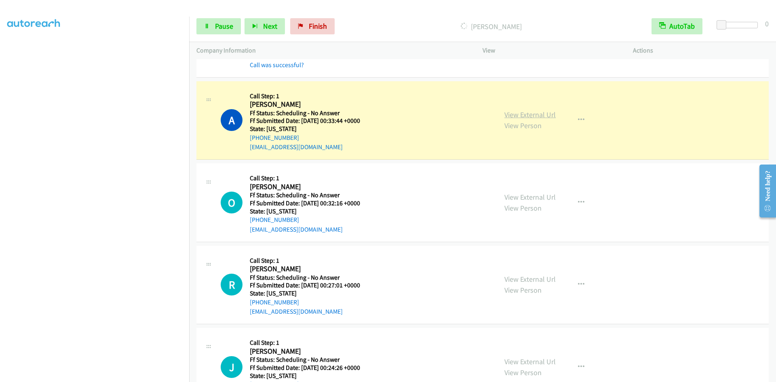
click at [521, 113] on link "View External Url" at bounding box center [529, 114] width 51 height 9
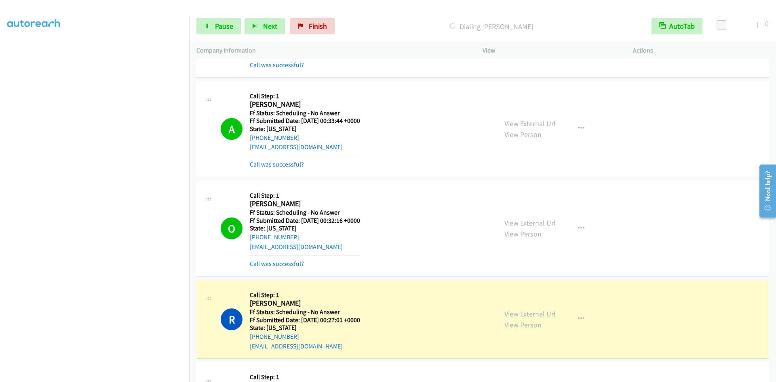
click at [510, 315] on link "View External Url" at bounding box center [529, 313] width 51 height 9
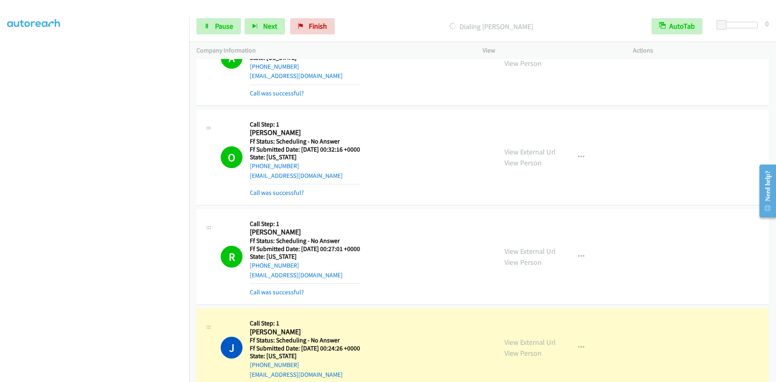
scroll to position [4131, 0]
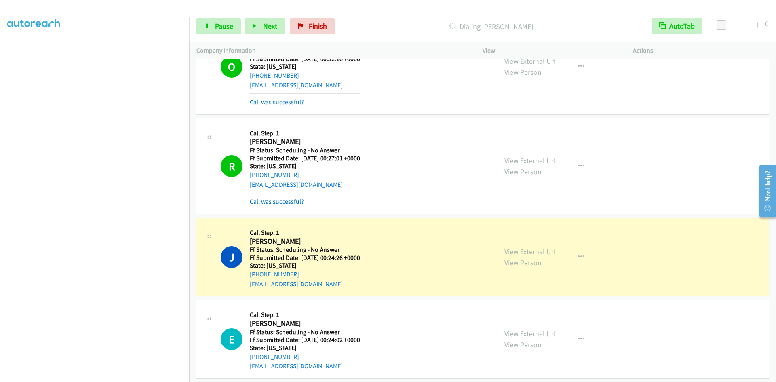
click at [532, 251] on div "View External Url View Person View External Url Email Schedule/Manage Callback …" at bounding box center [576, 257] width 158 height 64
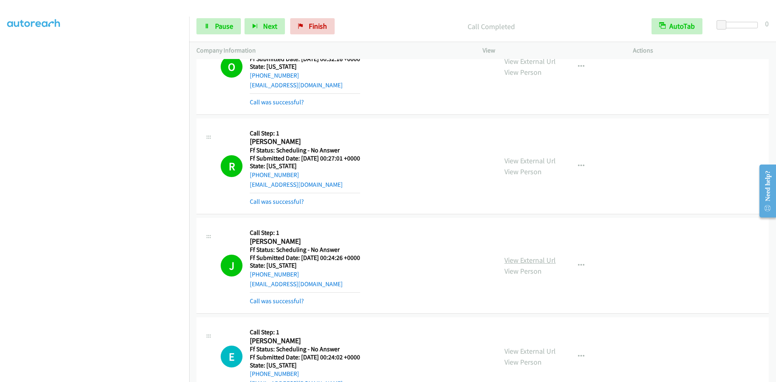
click at [533, 261] on link "View External Url" at bounding box center [529, 259] width 51 height 9
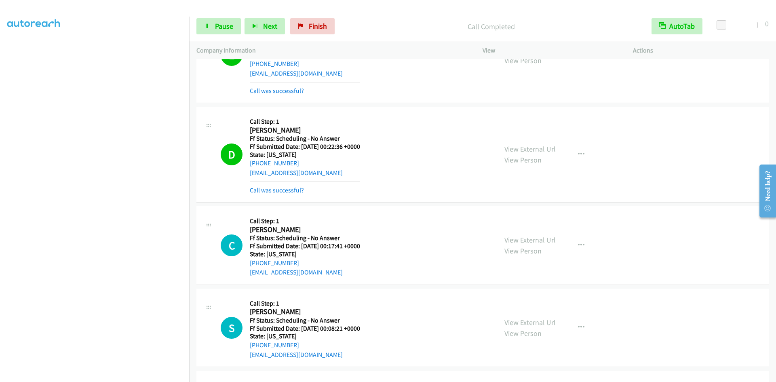
scroll to position [4431, 0]
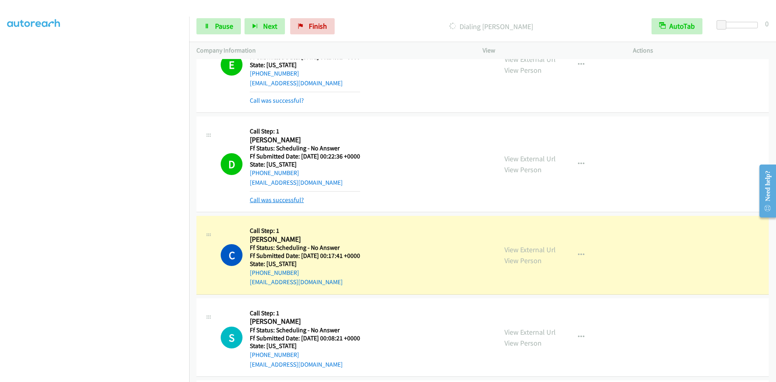
click at [295, 201] on link "Call was successful?" at bounding box center [277, 200] width 54 height 8
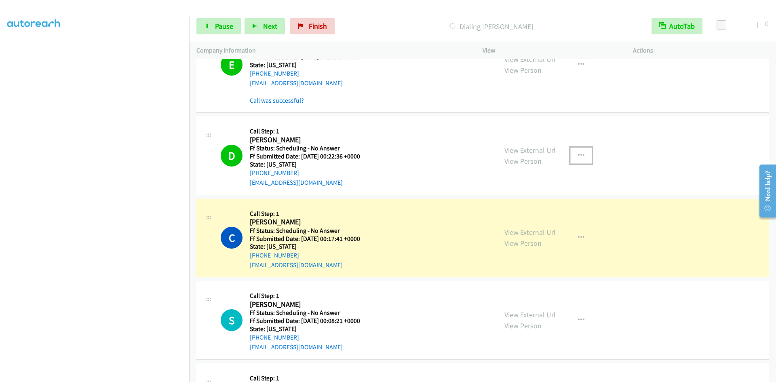
click at [578, 154] on icon "button" at bounding box center [581, 155] width 6 height 6
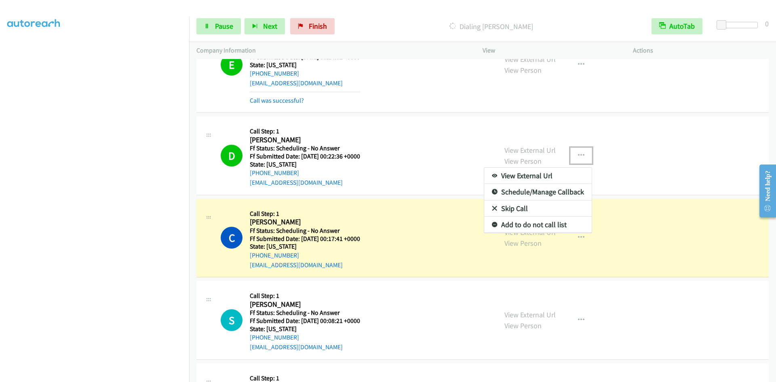
click at [559, 224] on link "Add to do not call list" at bounding box center [537, 225] width 107 height 16
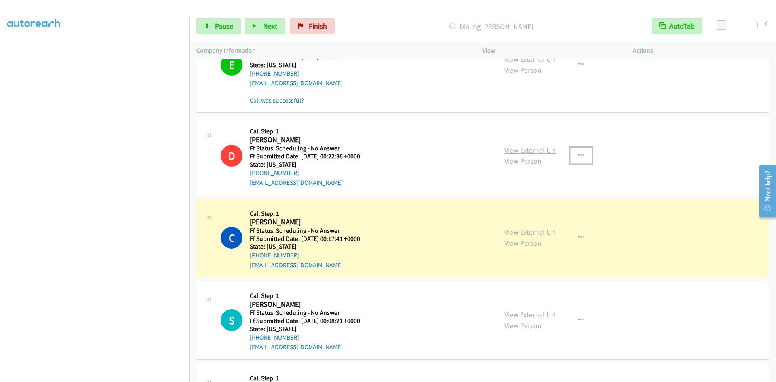
click at [523, 149] on link "View External Url" at bounding box center [529, 149] width 51 height 9
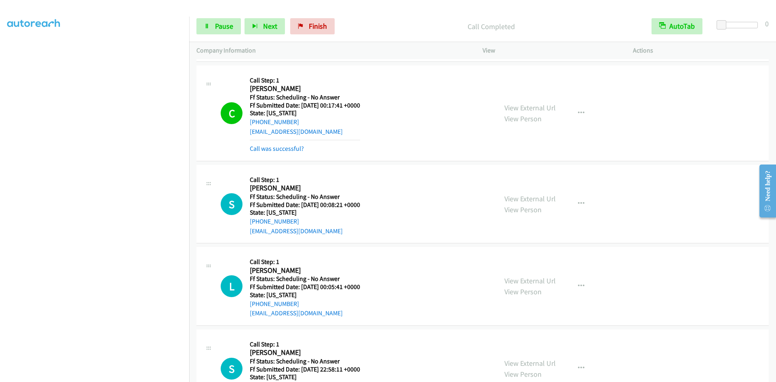
scroll to position [4593, 0]
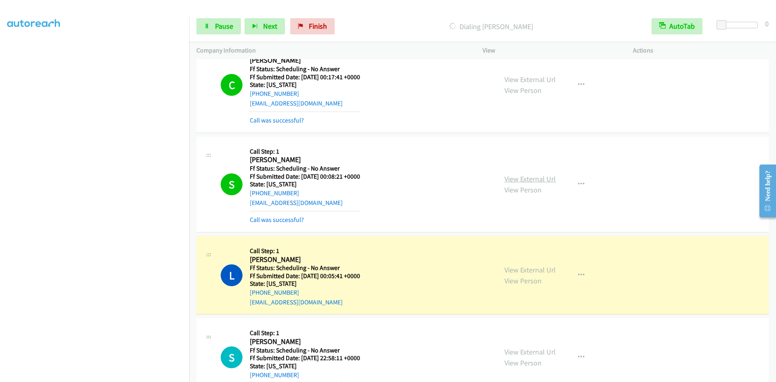
click at [520, 176] on link "View External Url" at bounding box center [529, 178] width 51 height 9
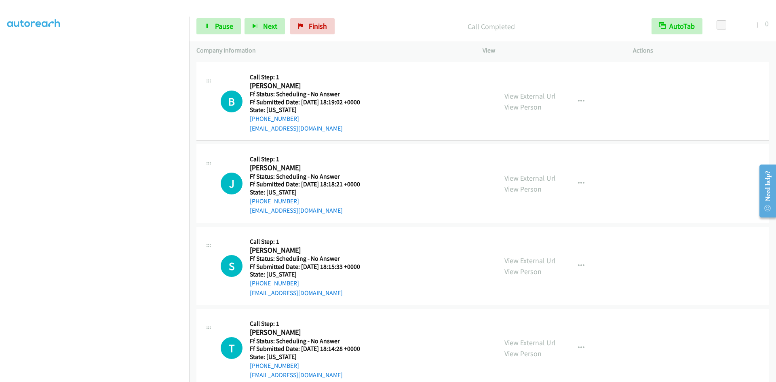
scroll to position [6359, 0]
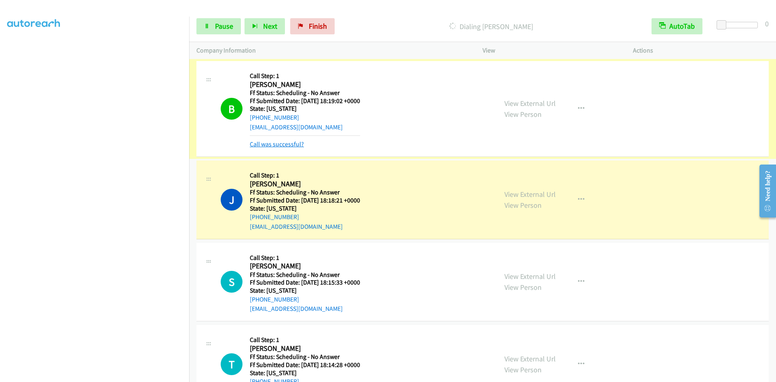
click at [268, 146] on link "Call was successful?" at bounding box center [277, 144] width 54 height 8
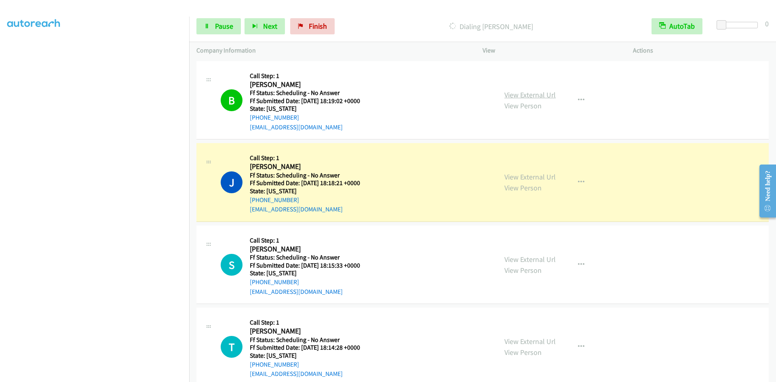
click at [530, 92] on link "View External Url" at bounding box center [529, 94] width 51 height 9
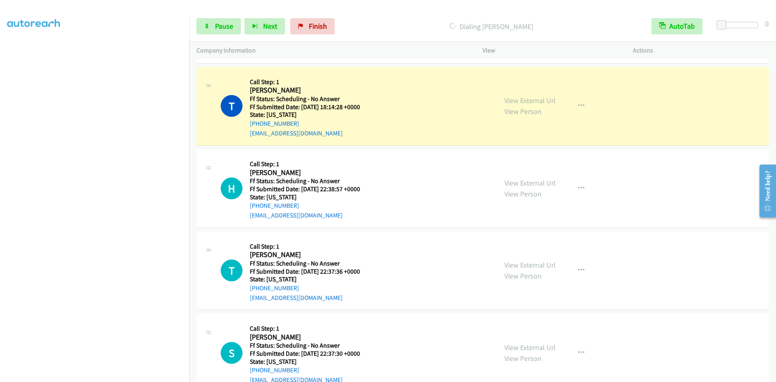
scroll to position [6641, 0]
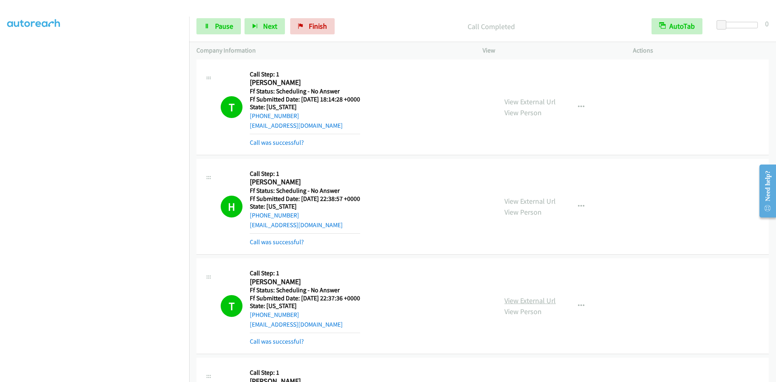
click at [514, 300] on link "View External Url" at bounding box center [529, 300] width 51 height 9
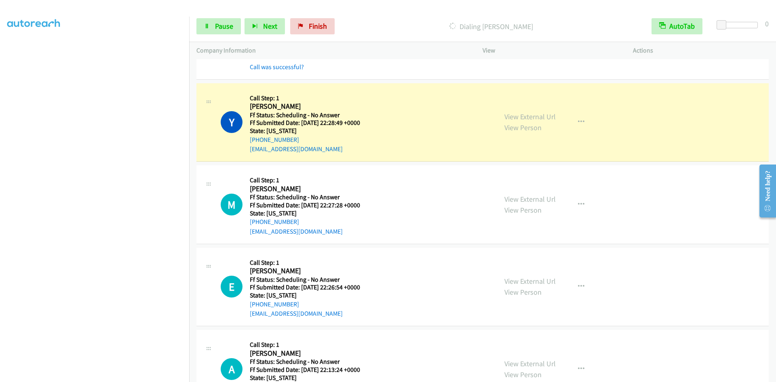
scroll to position [7328, 0]
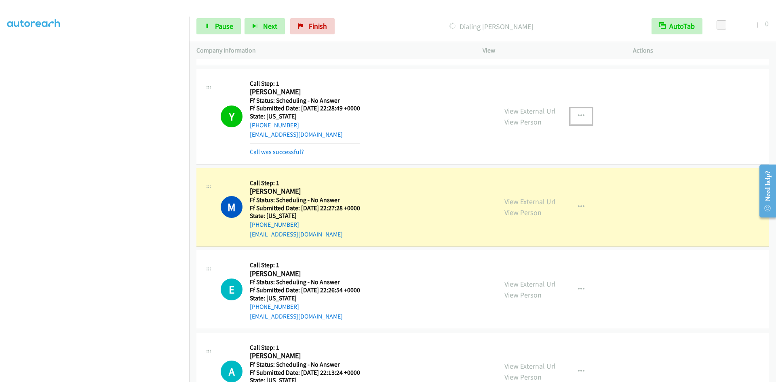
click at [578, 115] on icon "button" at bounding box center [581, 116] width 6 height 6
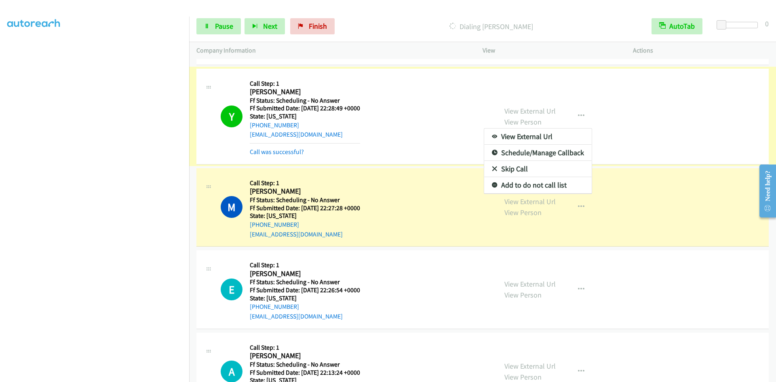
click at [532, 185] on link "Add to do not call list" at bounding box center [537, 185] width 107 height 16
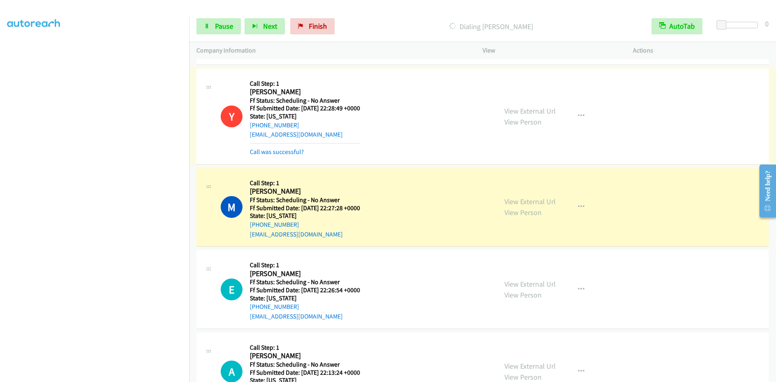
click at [512, 112] on link "View External Url" at bounding box center [529, 110] width 51 height 9
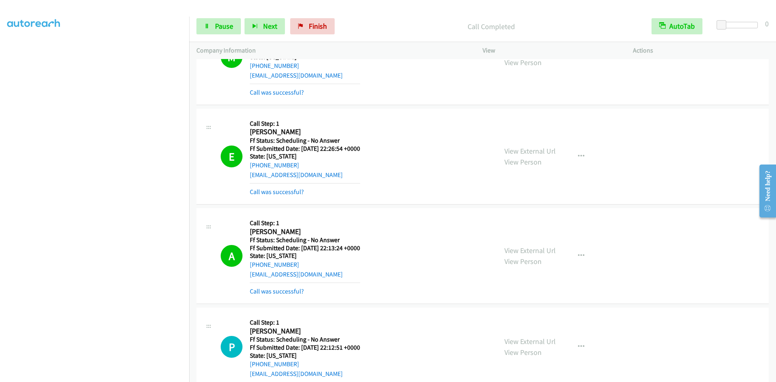
scroll to position [7530, 0]
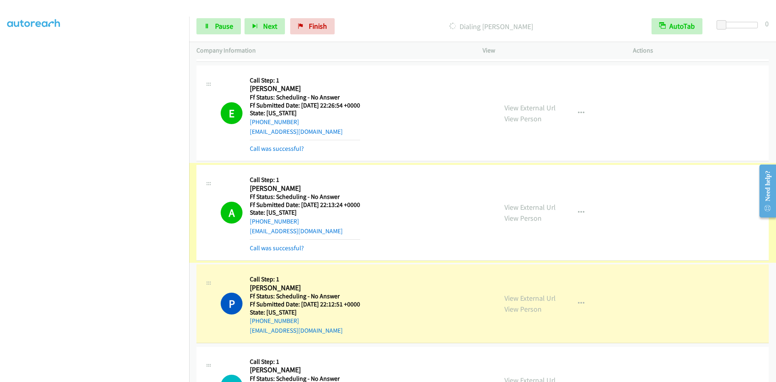
click at [515, 208] on link "View External Url" at bounding box center [529, 206] width 51 height 9
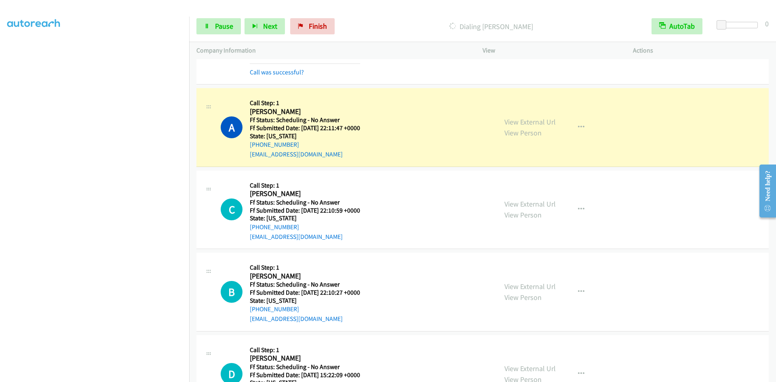
scroll to position [7813, 0]
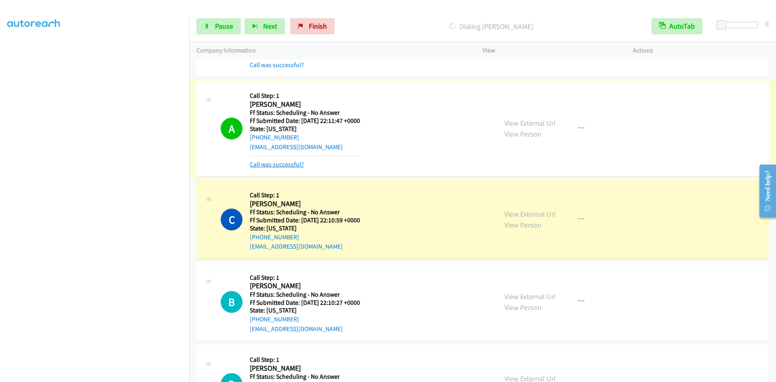
click at [279, 167] on link "Call was successful?" at bounding box center [277, 164] width 54 height 8
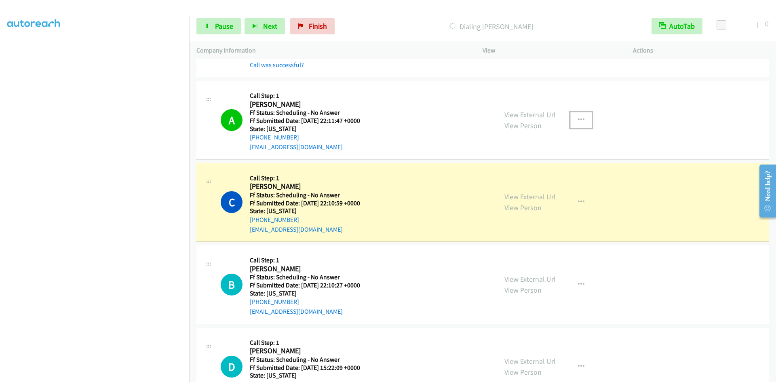
click at [578, 120] on icon "button" at bounding box center [581, 120] width 6 height 6
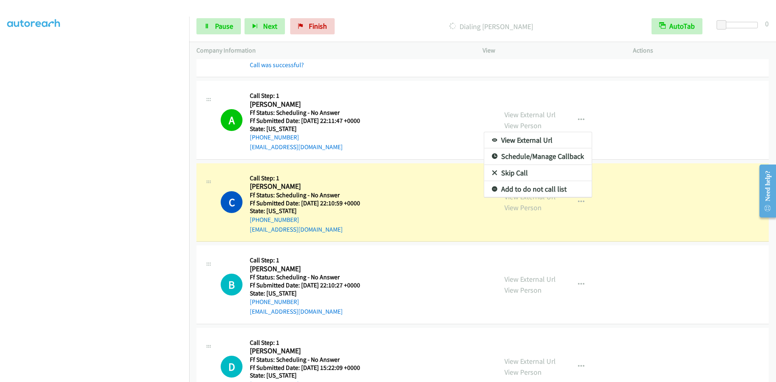
click at [546, 187] on link "Add to do not call list" at bounding box center [537, 189] width 107 height 16
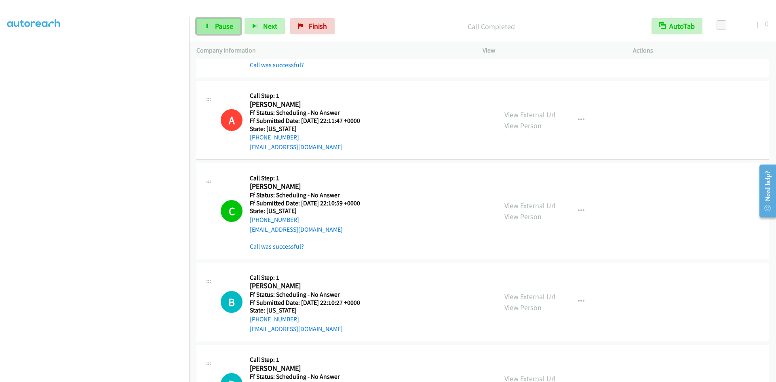
click at [217, 25] on span "Pause" at bounding box center [224, 25] width 18 height 9
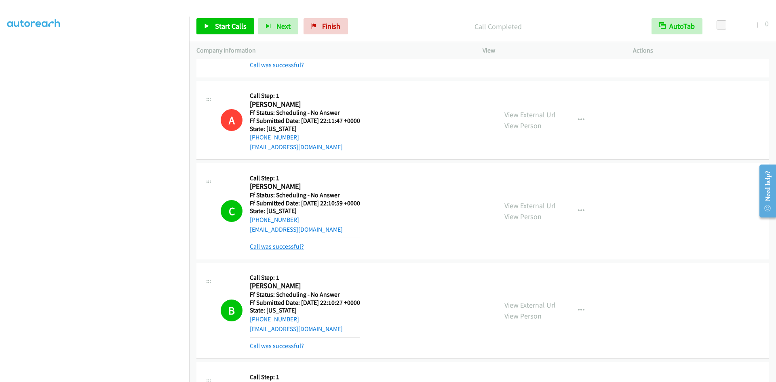
click at [298, 244] on link "Call was successful?" at bounding box center [277, 246] width 54 height 8
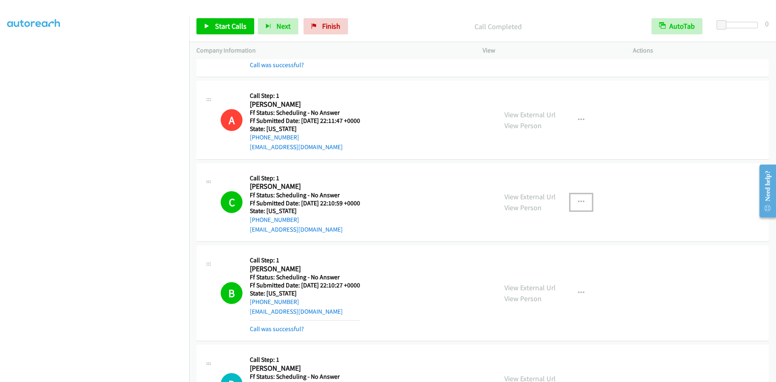
click at [578, 200] on icon "button" at bounding box center [581, 202] width 6 height 6
click at [513, 269] on link "Add to do not call list" at bounding box center [537, 271] width 107 height 16
click at [514, 114] on link "View External Url" at bounding box center [529, 114] width 51 height 9
click at [526, 197] on link "View External Url" at bounding box center [529, 196] width 51 height 9
click at [543, 290] on link "View External Url" at bounding box center [529, 287] width 51 height 9
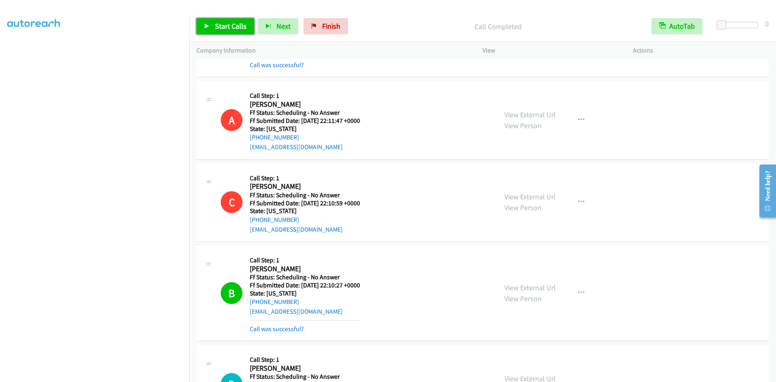
click at [241, 26] on span "Start Calls" at bounding box center [231, 25] width 32 height 9
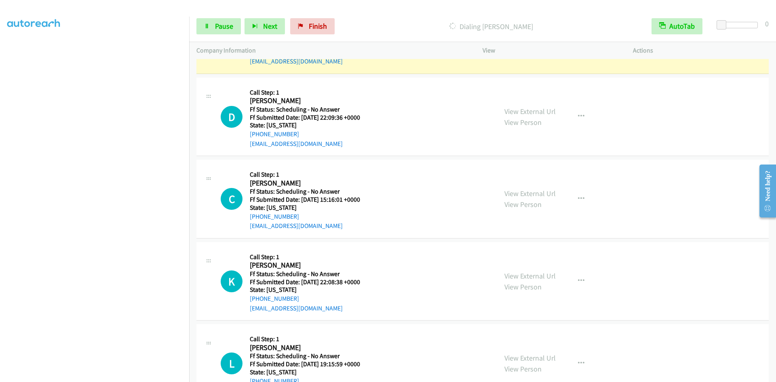
scroll to position [8176, 0]
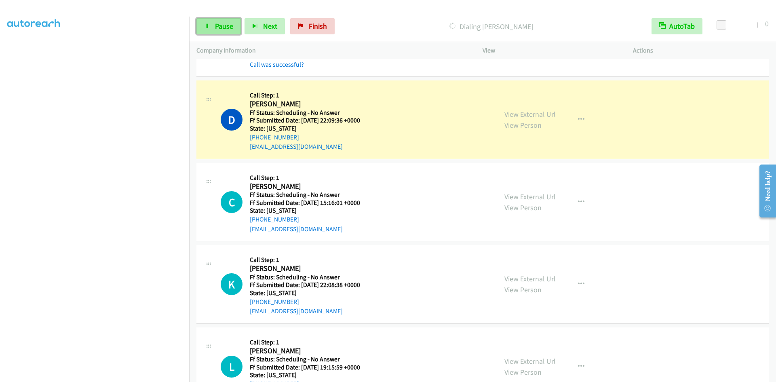
click at [223, 23] on span "Pause" at bounding box center [224, 25] width 18 height 9
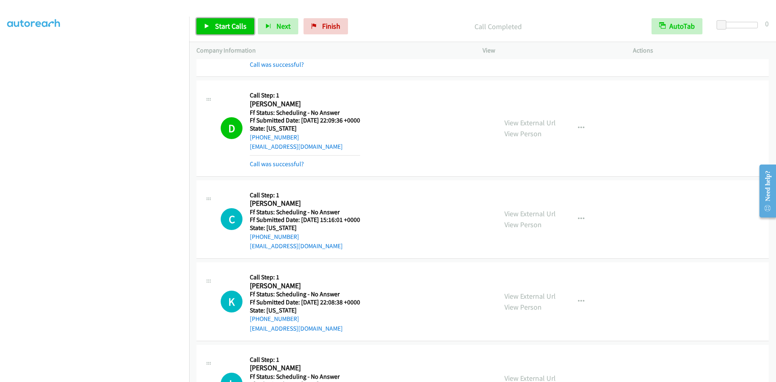
click at [231, 22] on span "Start Calls" at bounding box center [231, 25] width 32 height 9
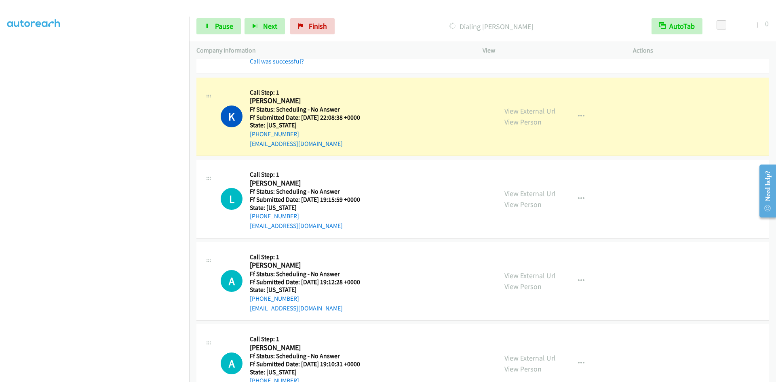
scroll to position [8419, 0]
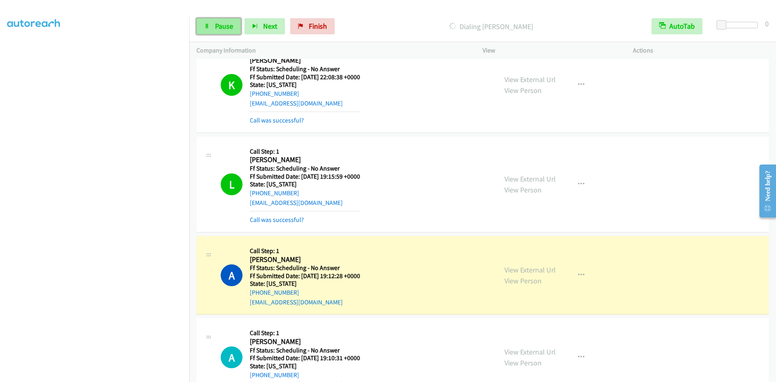
click at [217, 28] on span "Pause" at bounding box center [224, 25] width 18 height 9
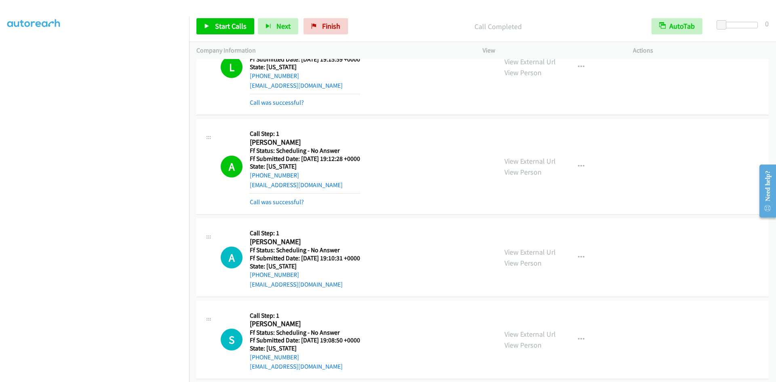
scroll to position [8580, 0]
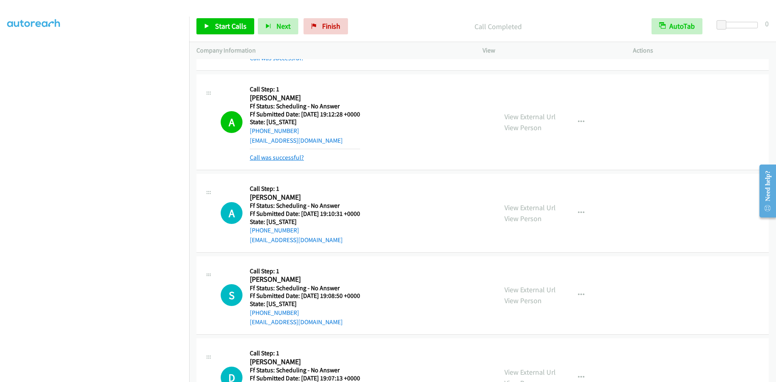
click at [276, 153] on link "Call was successful?" at bounding box center [277, 157] width 54 height 8
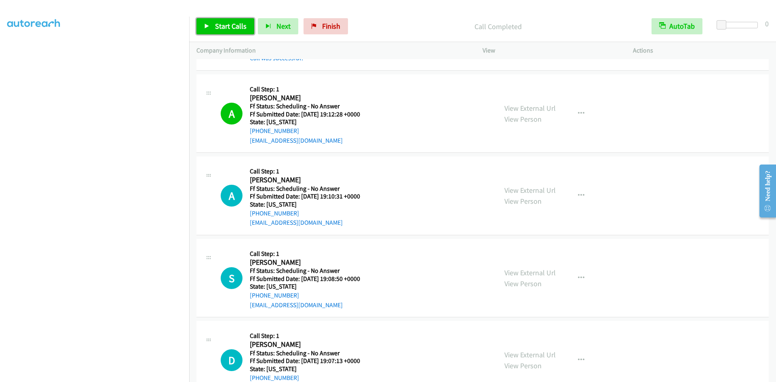
click at [230, 30] on span "Start Calls" at bounding box center [231, 25] width 32 height 9
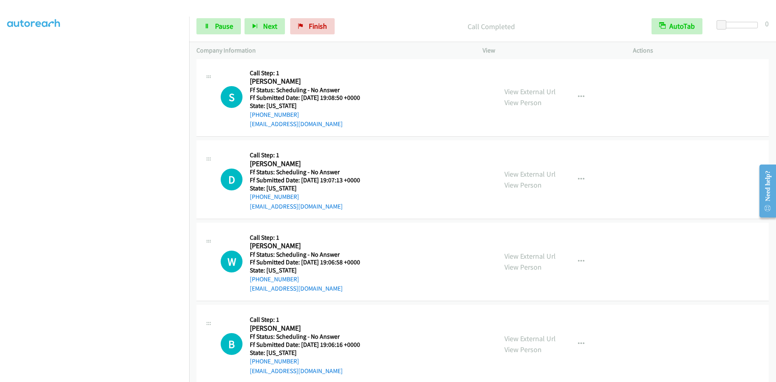
scroll to position [8782, 0]
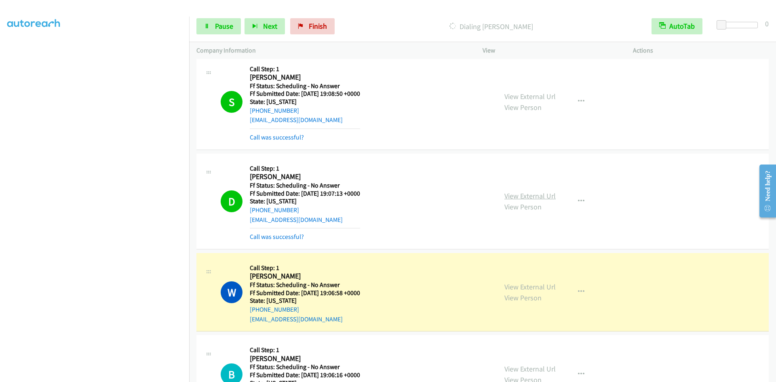
click at [507, 194] on link "View External Url" at bounding box center [529, 195] width 51 height 9
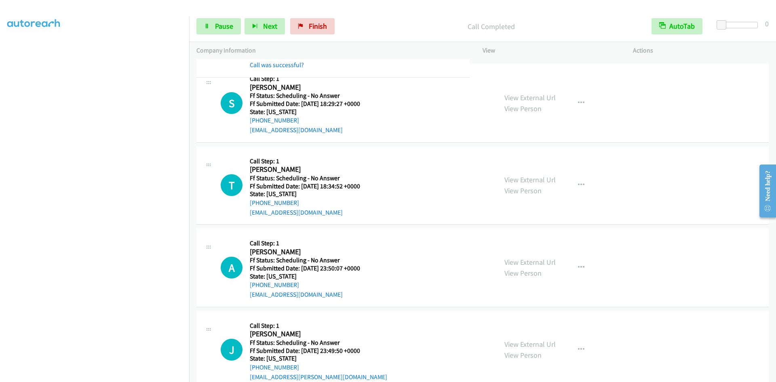
scroll to position [9284, 0]
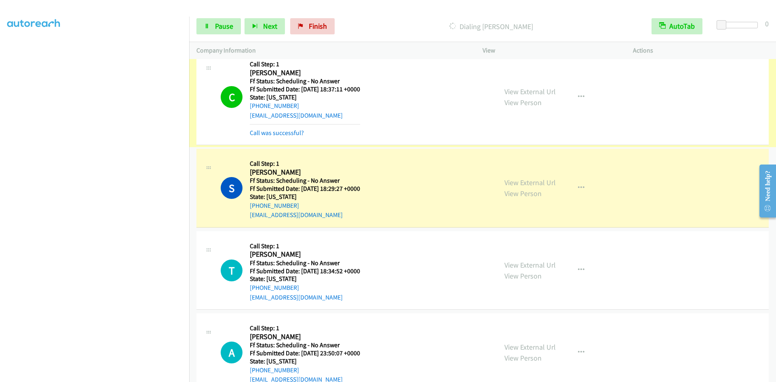
click at [536, 89] on link "View External Url" at bounding box center [529, 91] width 51 height 9
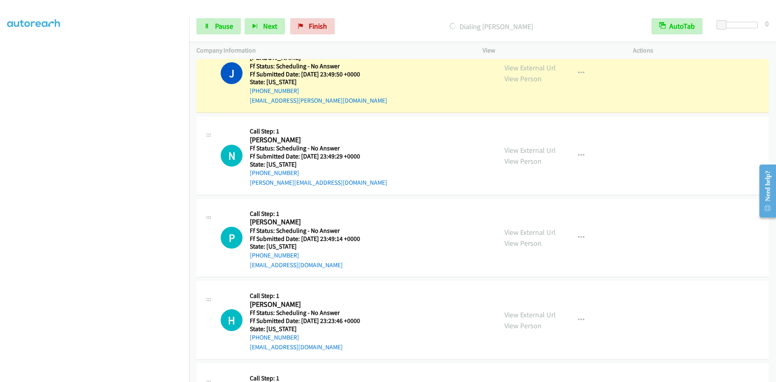
scroll to position [9656, 0]
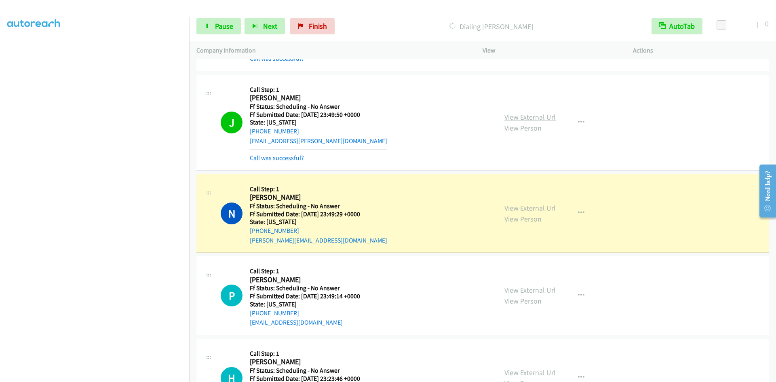
click at [509, 114] on link "View External Url" at bounding box center [529, 116] width 51 height 9
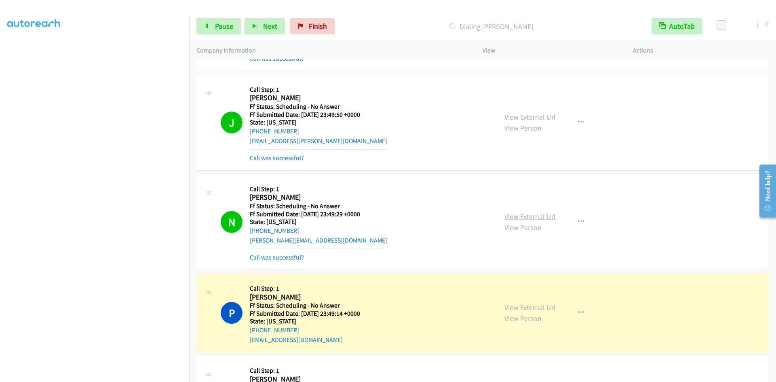
click at [507, 218] on link "View External Url" at bounding box center [529, 216] width 51 height 9
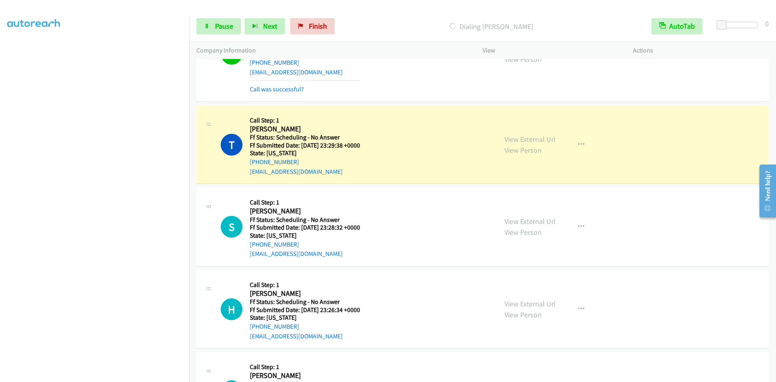
scroll to position [10660, 0]
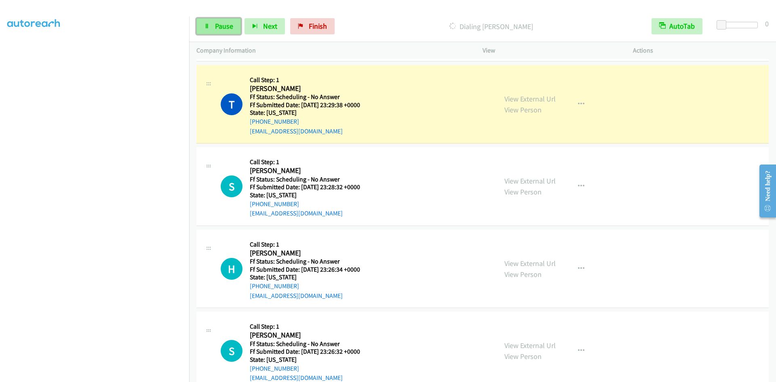
click at [216, 27] on span "Pause" at bounding box center [224, 25] width 18 height 9
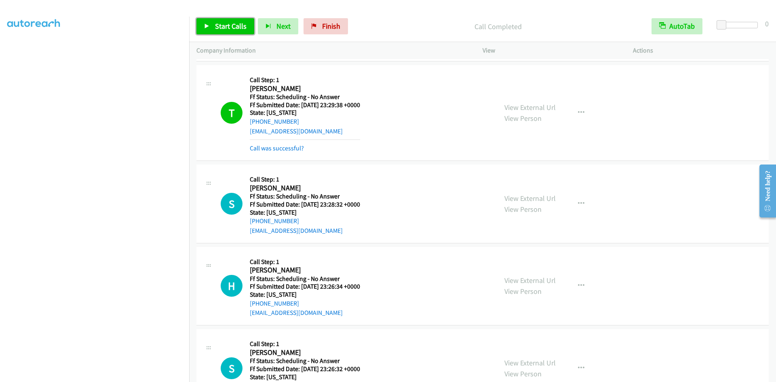
click at [213, 21] on link "Start Calls" at bounding box center [225, 26] width 58 height 16
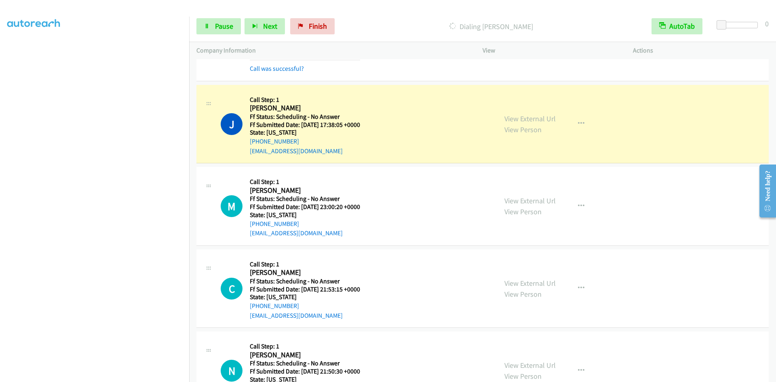
scroll to position [11364, 0]
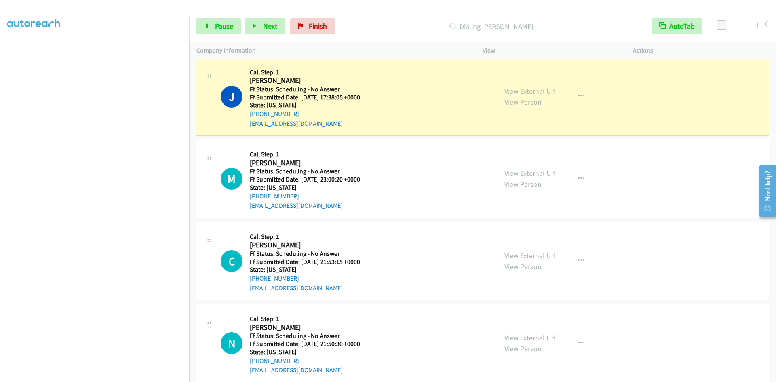
click at [193, 19] on div "Start Calls Pause Next Finish Dialing [PERSON_NAME] AutoTab AutoTab 0" at bounding box center [482, 26] width 586 height 31
click at [204, 25] on icon at bounding box center [207, 27] width 6 height 6
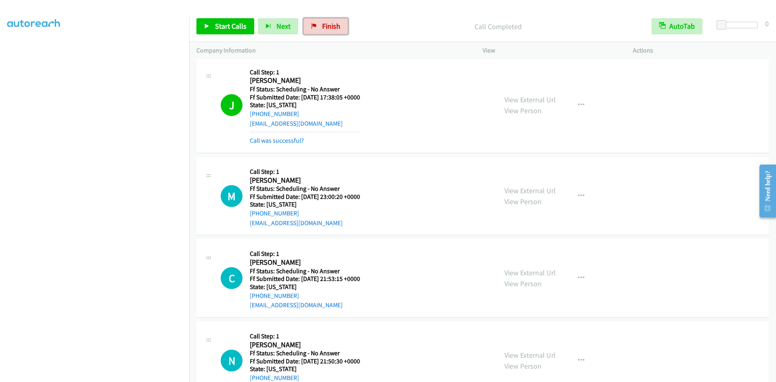
click at [316, 29] on link "Finish" at bounding box center [325, 26] width 44 height 16
